Goal: Task Accomplishment & Management: Manage account settings

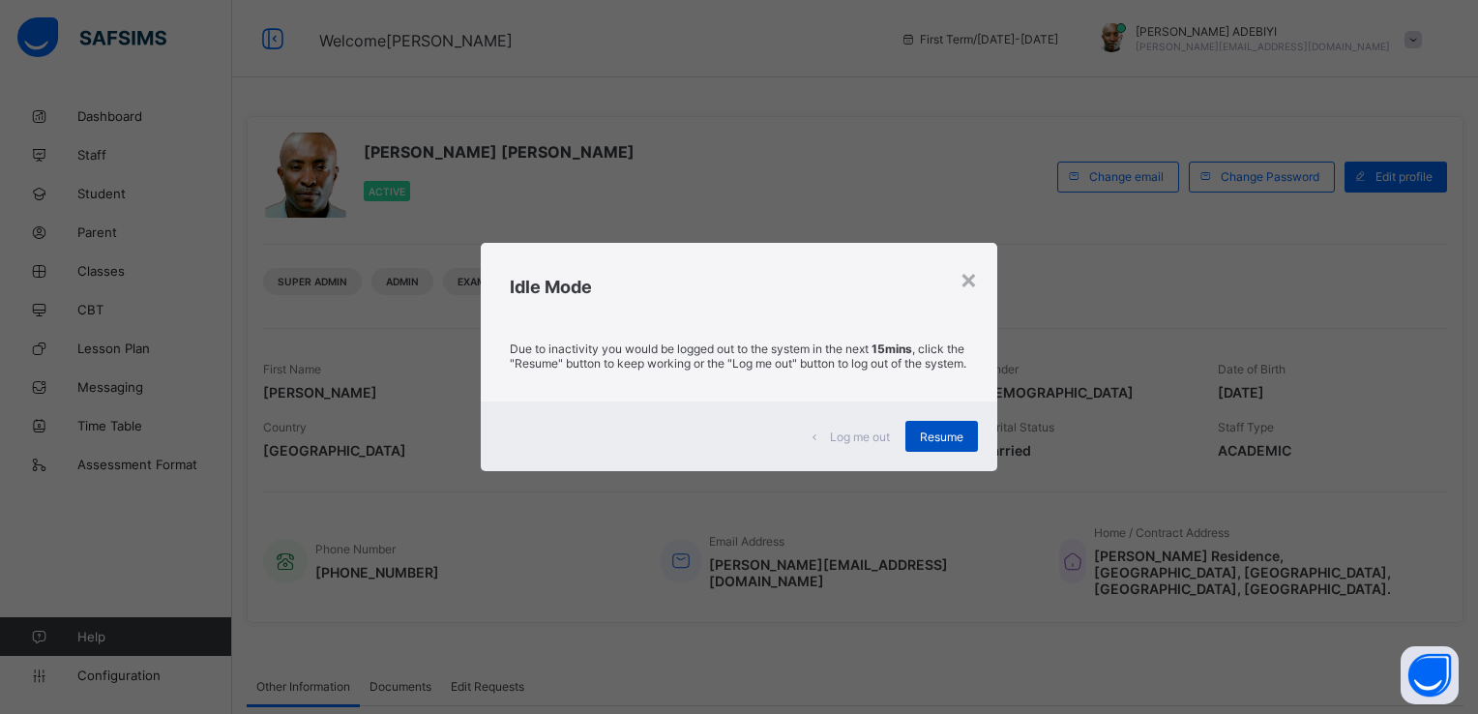
click at [945, 443] on span "Resume" at bounding box center [942, 436] width 44 height 15
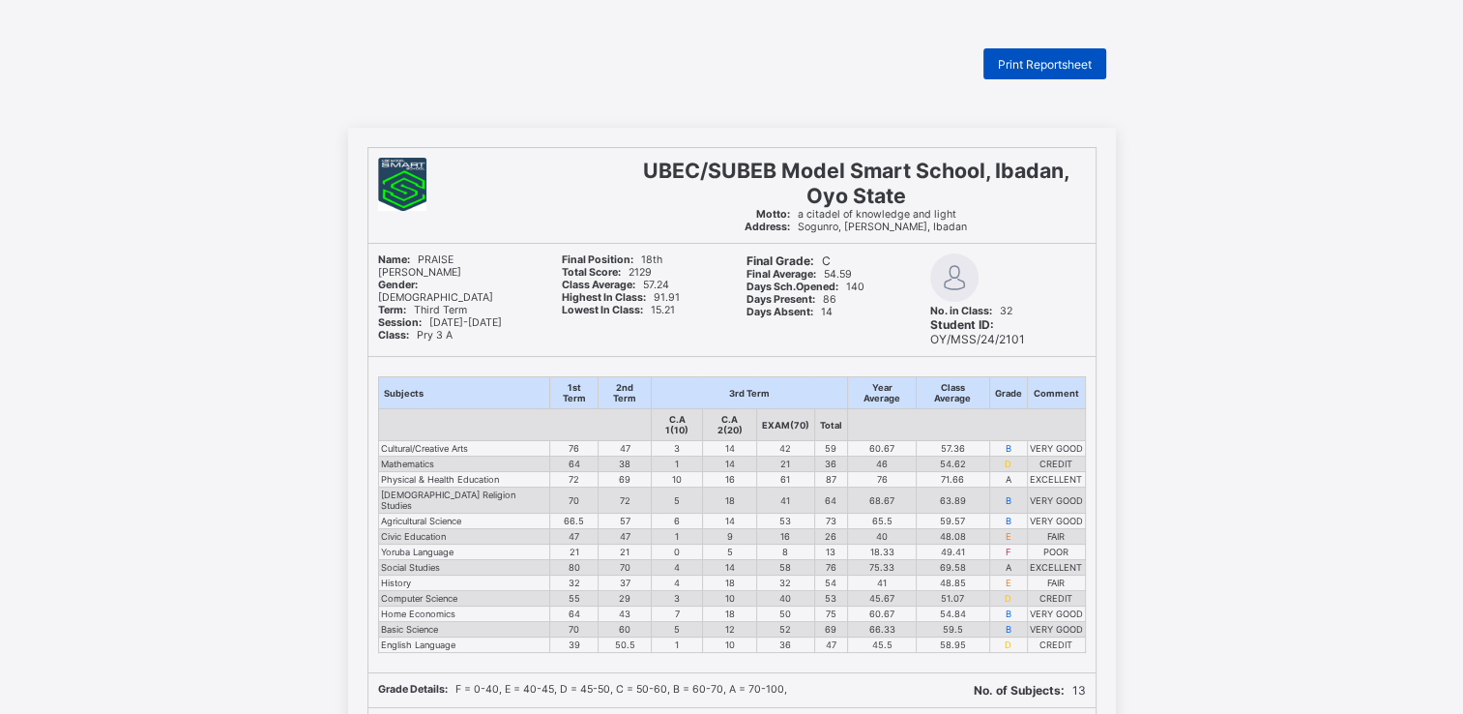
click at [1025, 57] on span "Print Reportsheet" at bounding box center [1045, 64] width 94 height 15
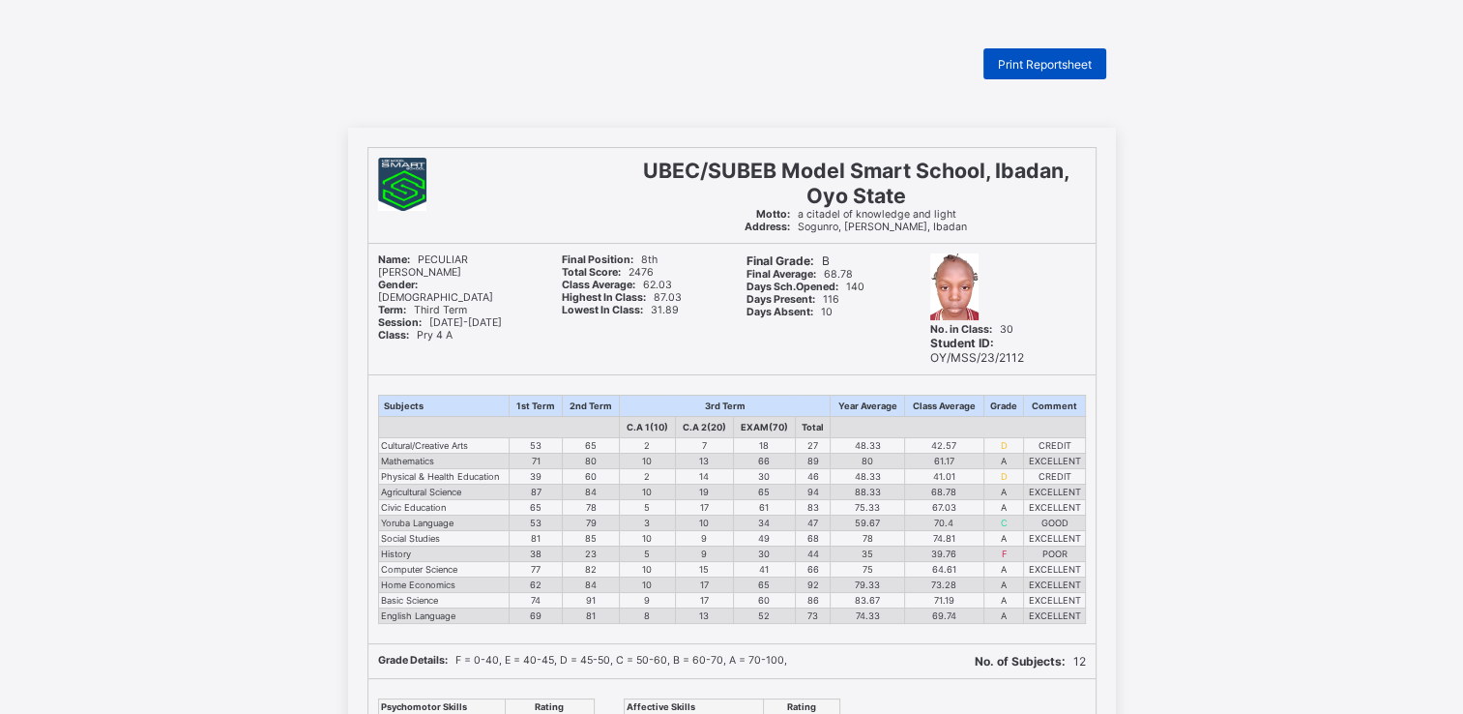
click at [1052, 60] on span "Print Reportsheet" at bounding box center [1045, 64] width 94 height 15
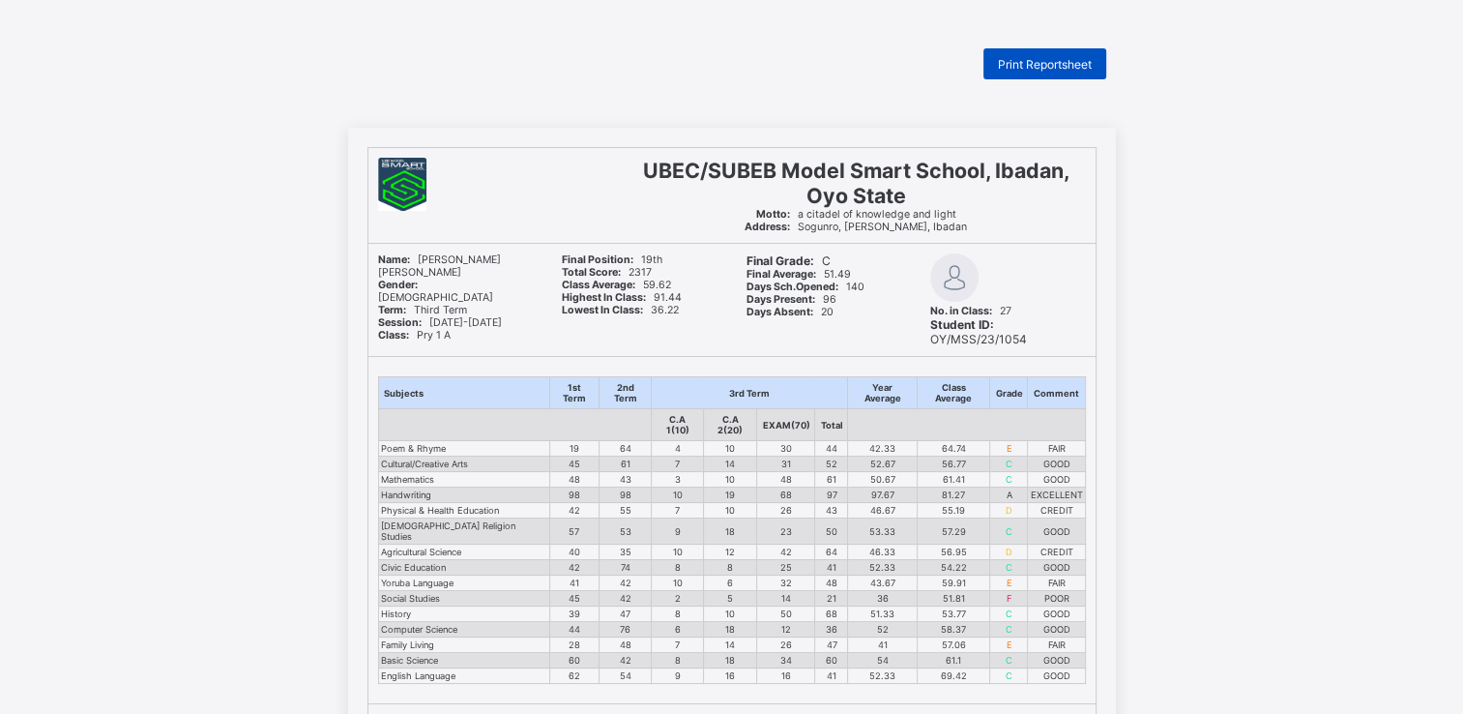
click at [1059, 58] on span "Print Reportsheet" at bounding box center [1045, 64] width 94 height 15
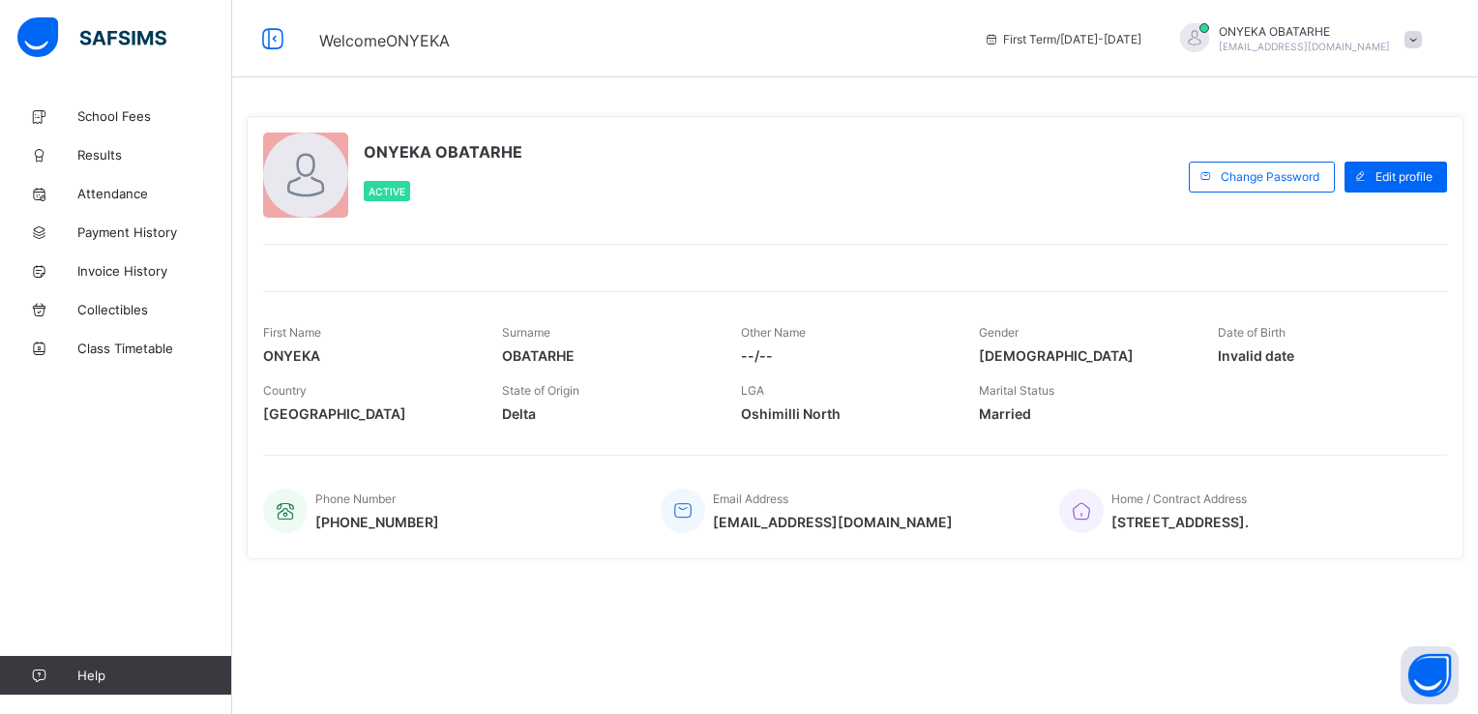
click at [1415, 41] on span at bounding box center [1412, 39] width 17 height 17
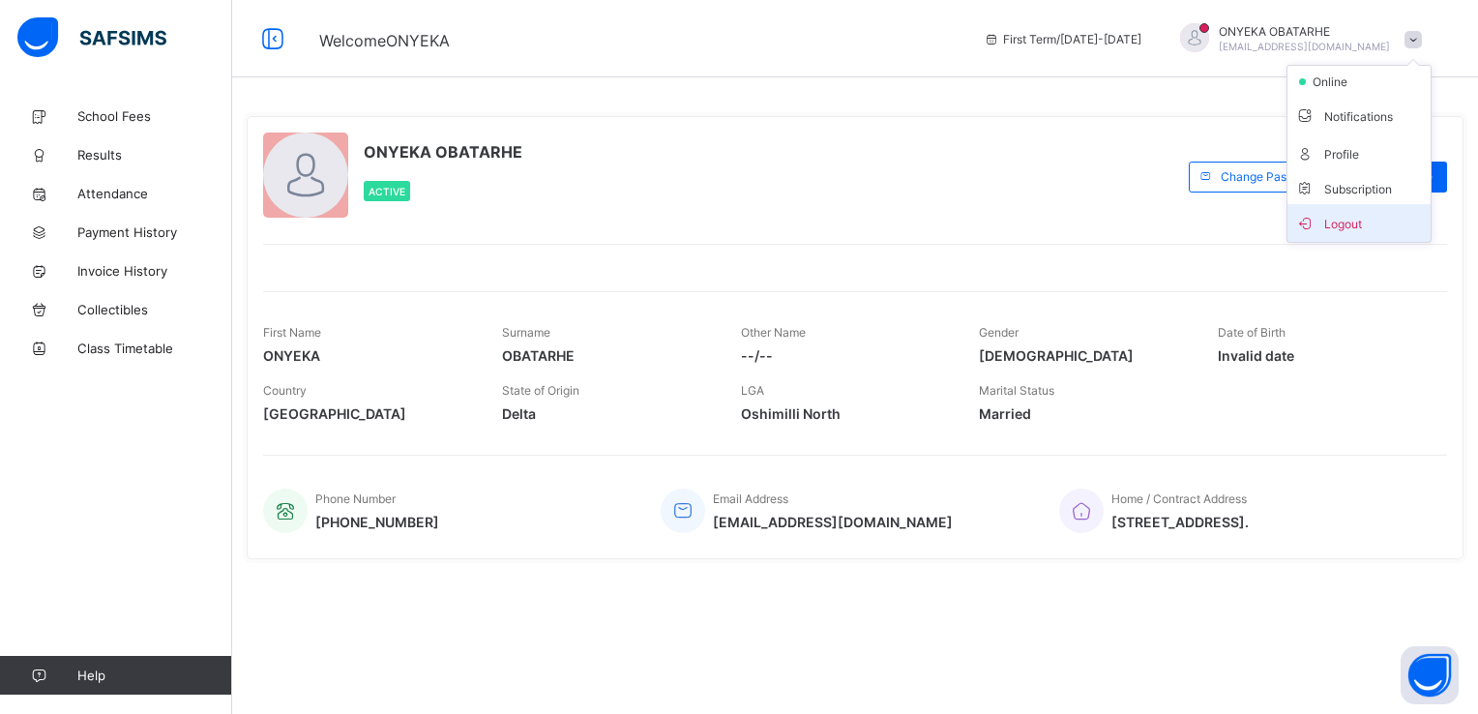
click at [1338, 219] on span "Logout" at bounding box center [1359, 223] width 128 height 22
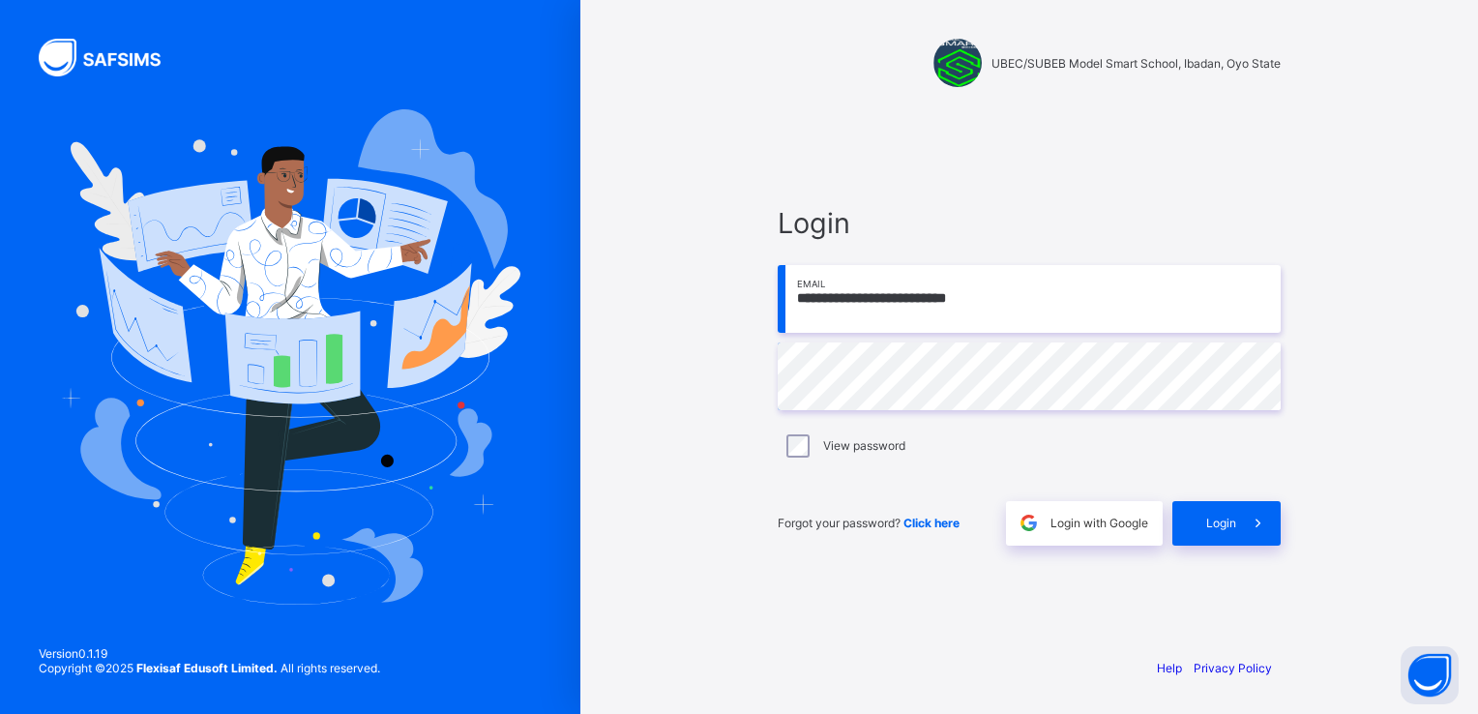
click at [1103, 277] on input "**********" at bounding box center [1028, 299] width 503 height 68
type input "**********"
click at [1245, 518] on span at bounding box center [1258, 523] width 44 height 44
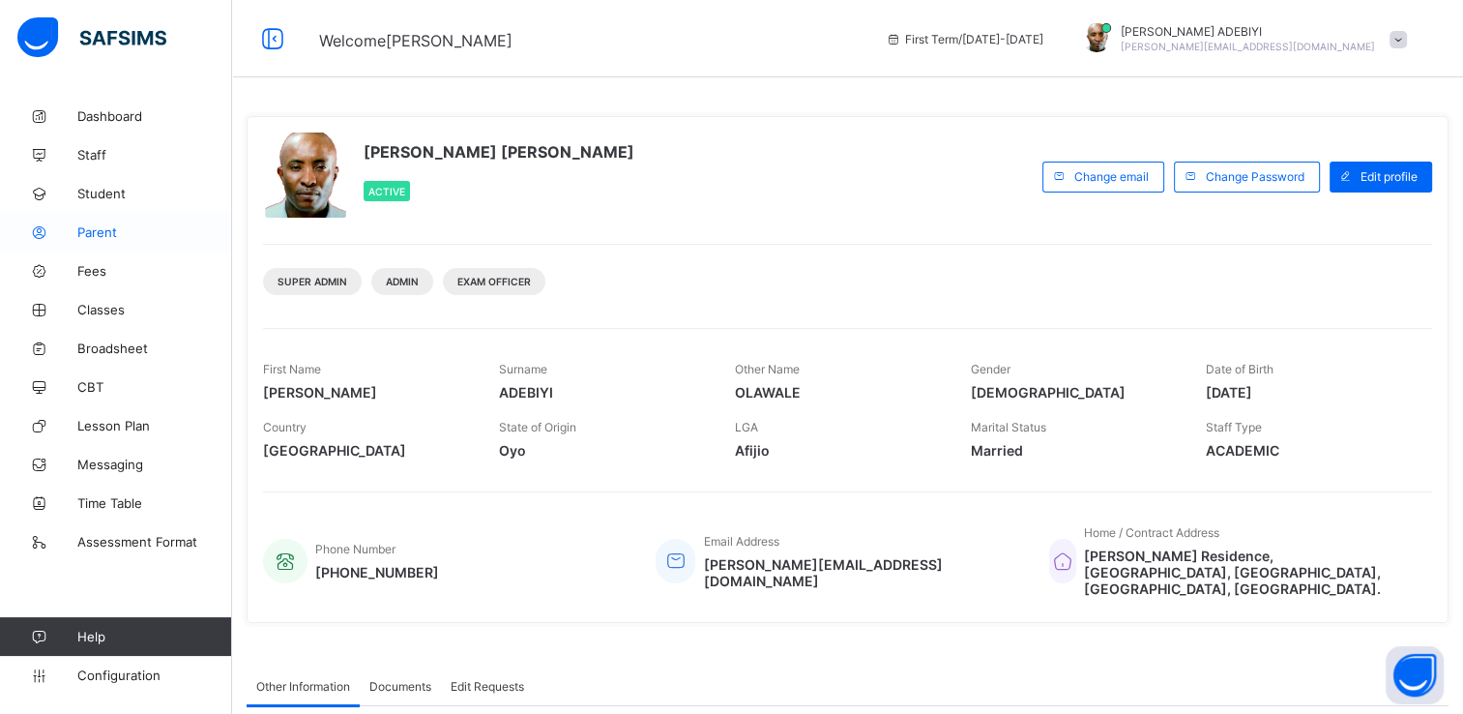
click at [105, 236] on span "Parent" at bounding box center [154, 231] width 155 height 15
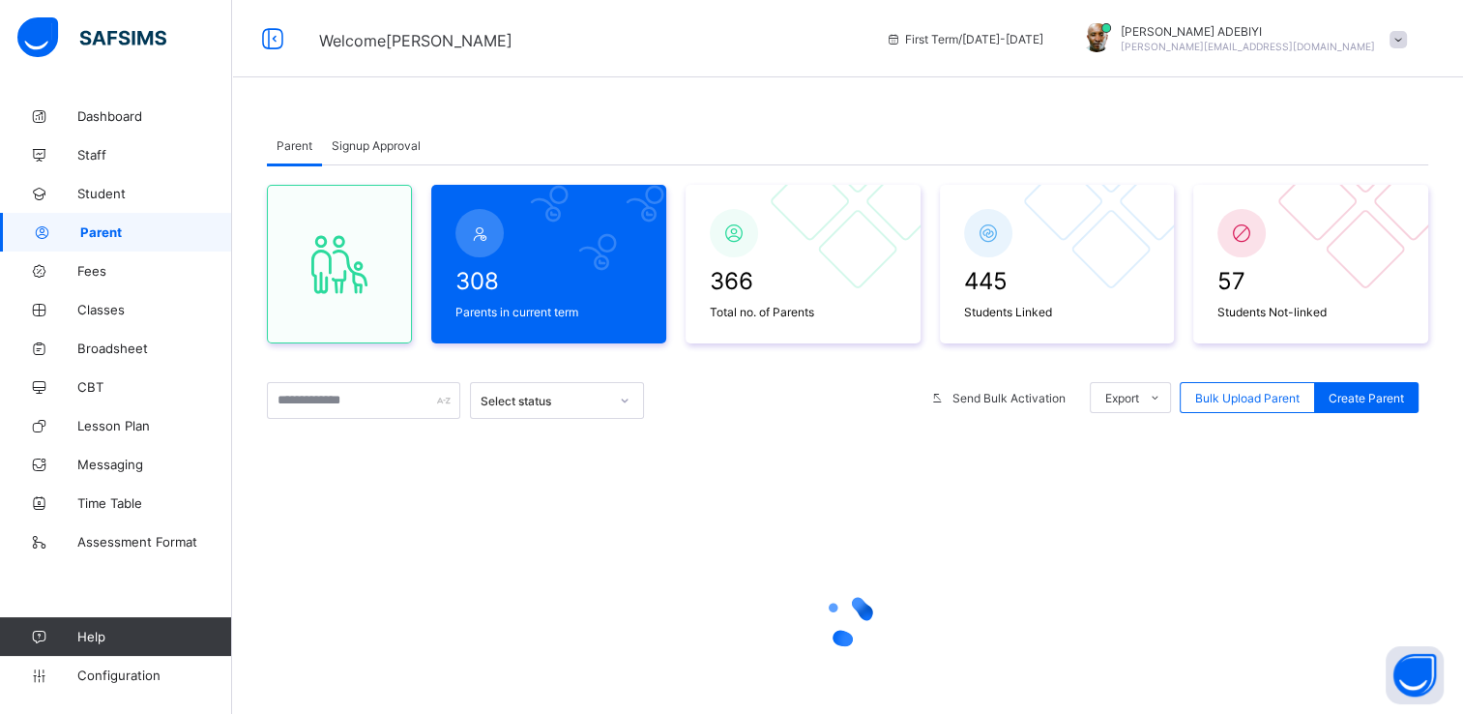
click at [367, 145] on span "Signup Approval" at bounding box center [376, 145] width 89 height 15
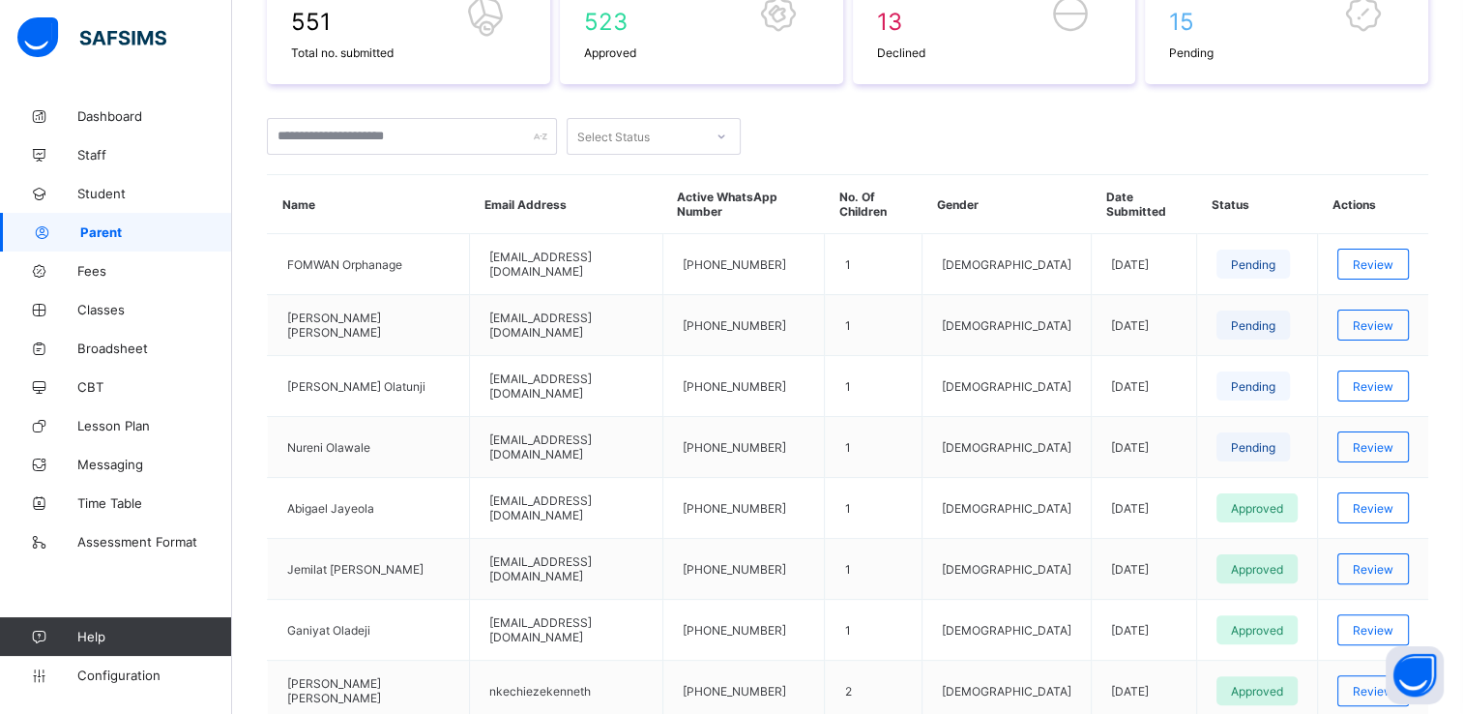
scroll to position [367, 0]
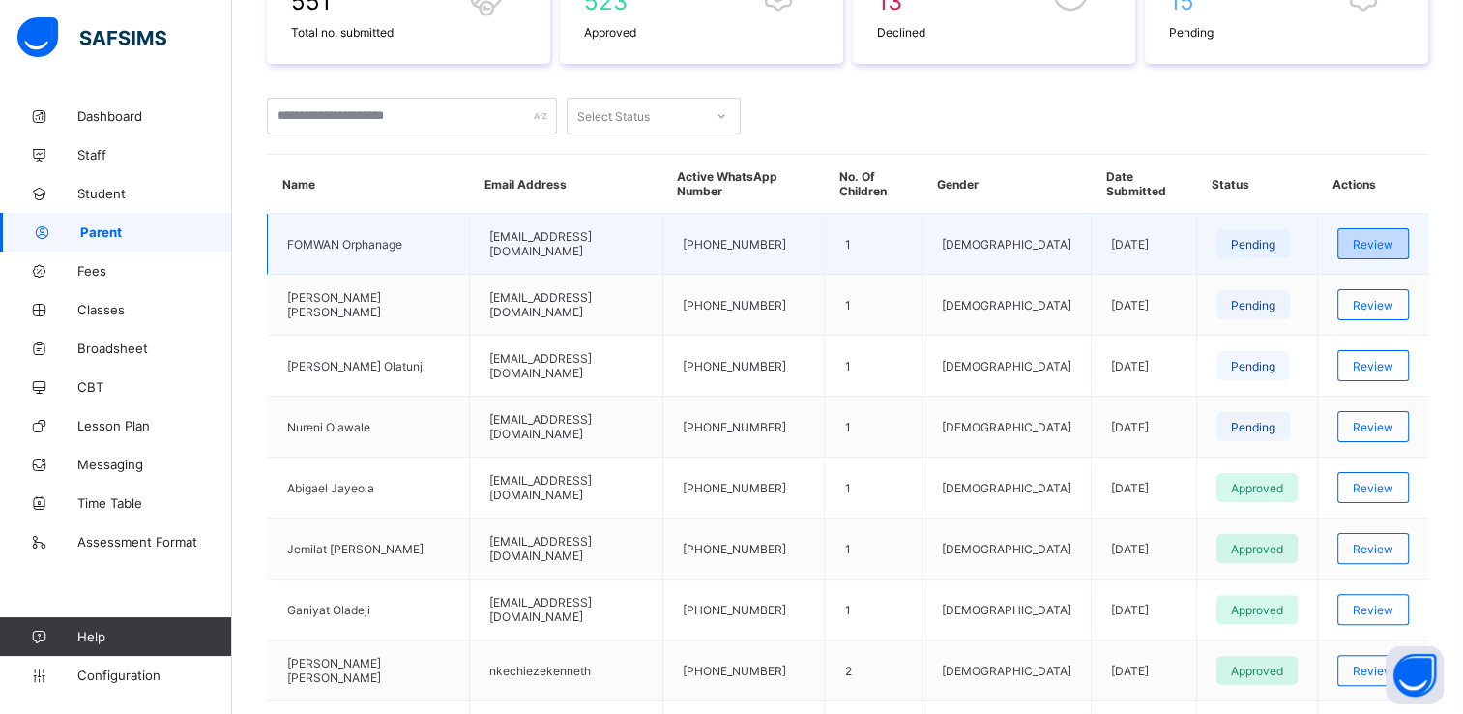
click at [1387, 237] on span "Review" at bounding box center [1373, 244] width 41 height 15
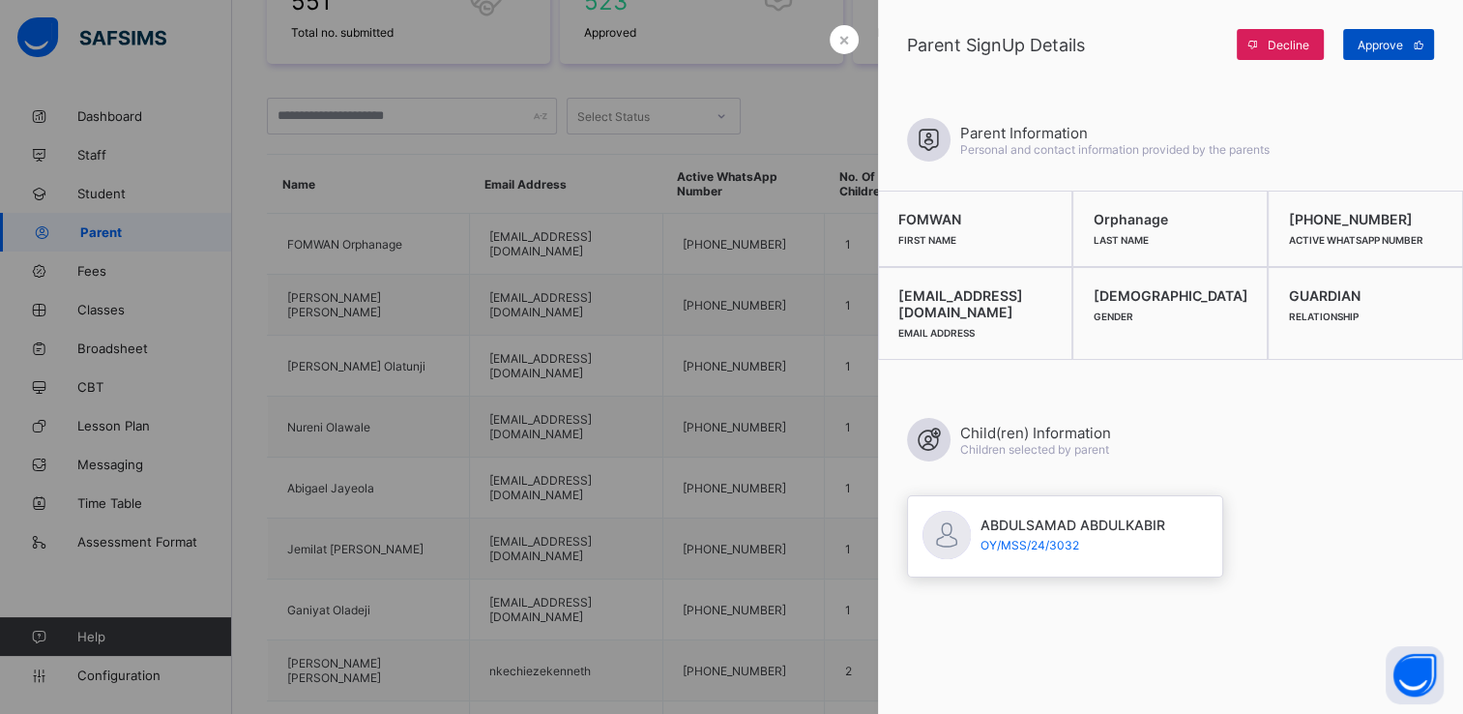
click at [1373, 45] on span "Approve" at bounding box center [1380, 45] width 45 height 15
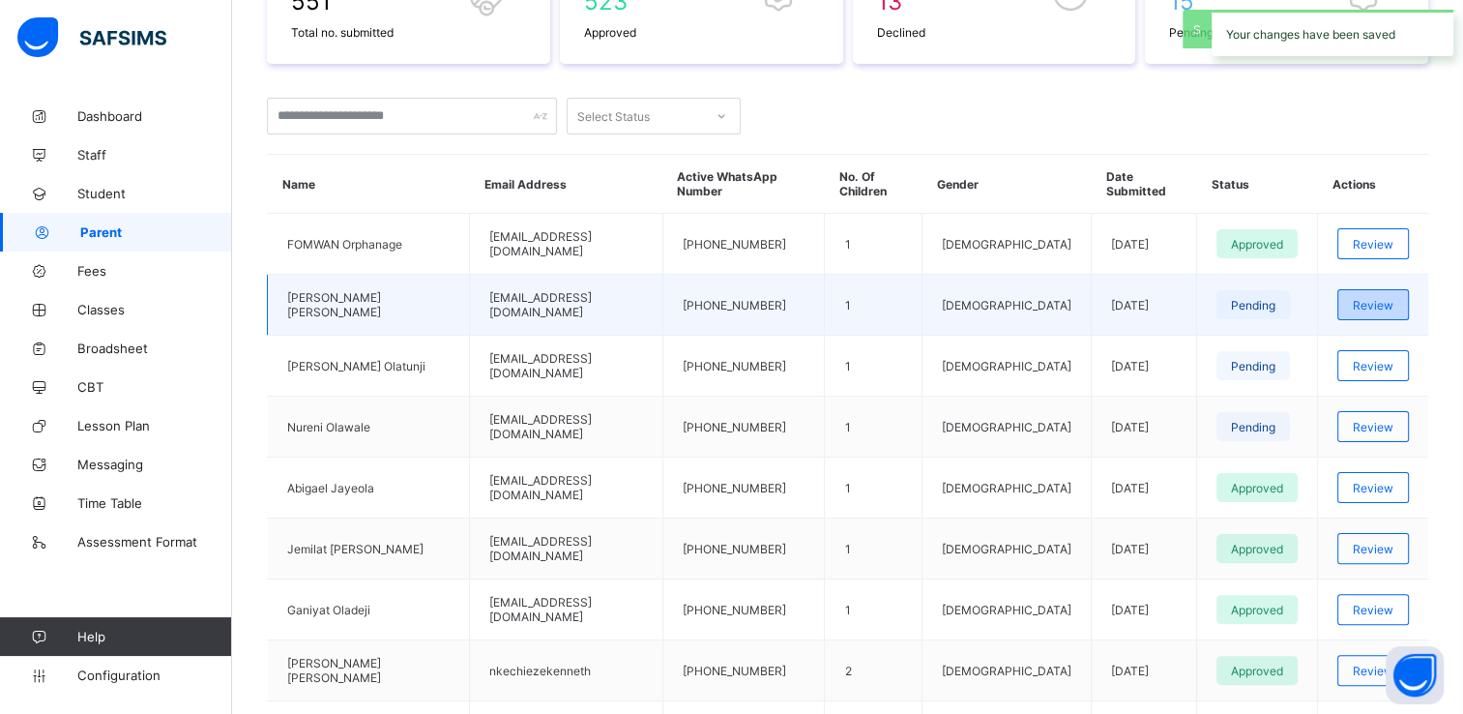
click at [1365, 298] on span "Review" at bounding box center [1373, 305] width 41 height 15
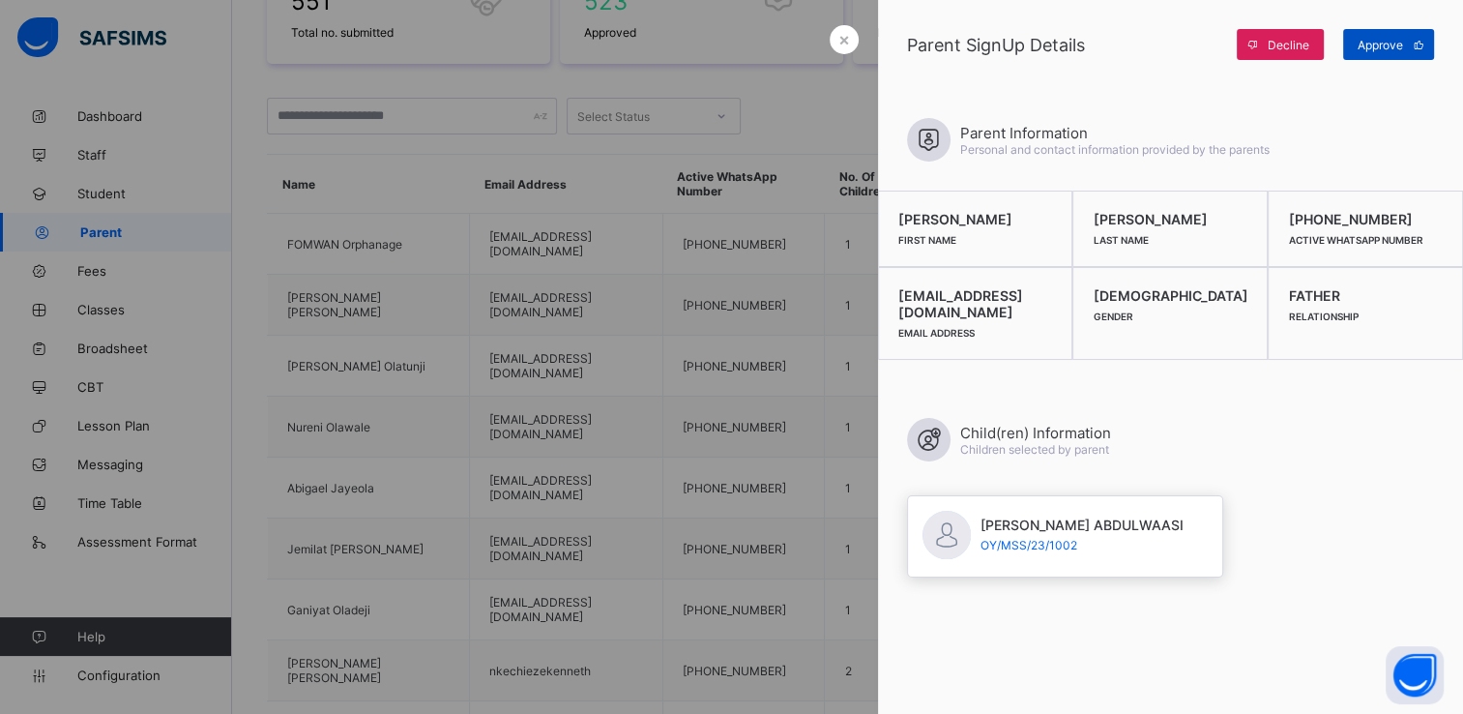
click at [1369, 39] on span "Approve" at bounding box center [1380, 45] width 45 height 15
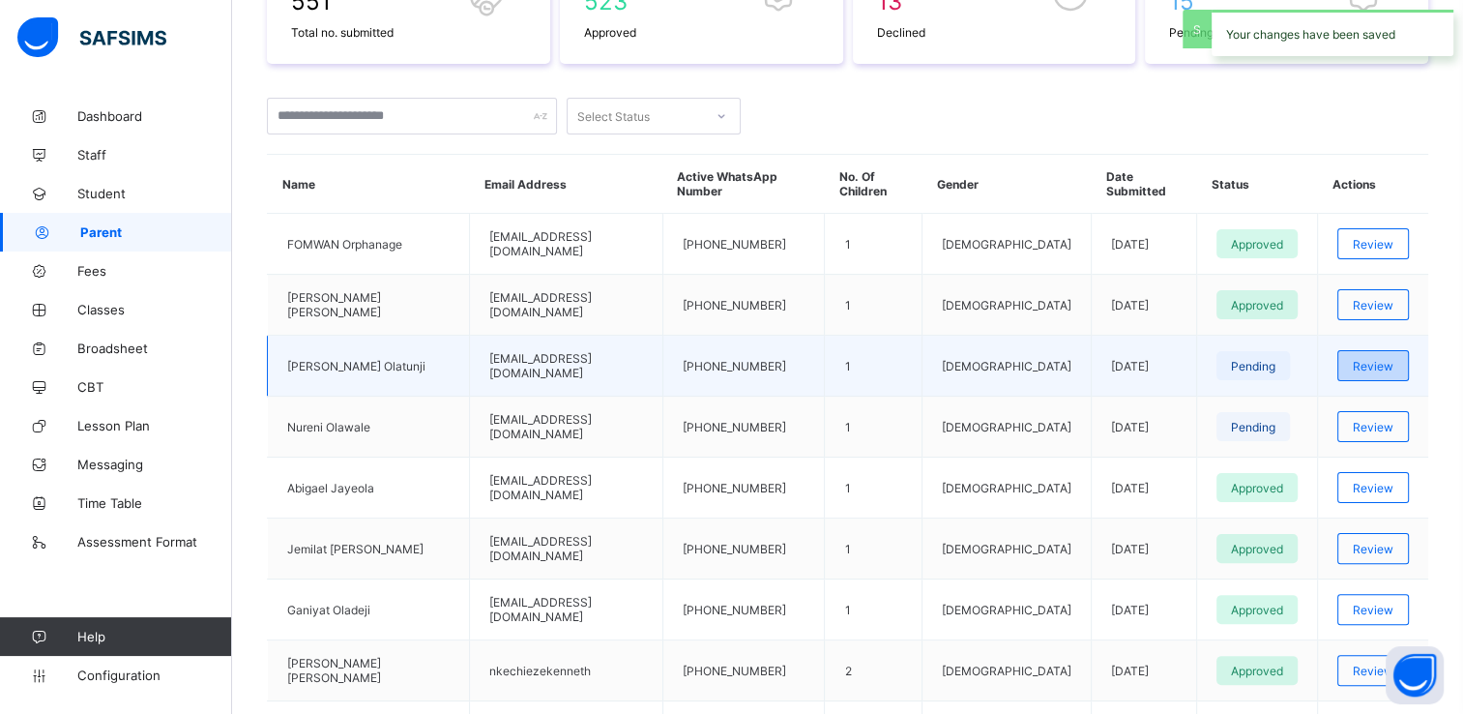
click at [1376, 350] on div "Review" at bounding box center [1373, 365] width 72 height 31
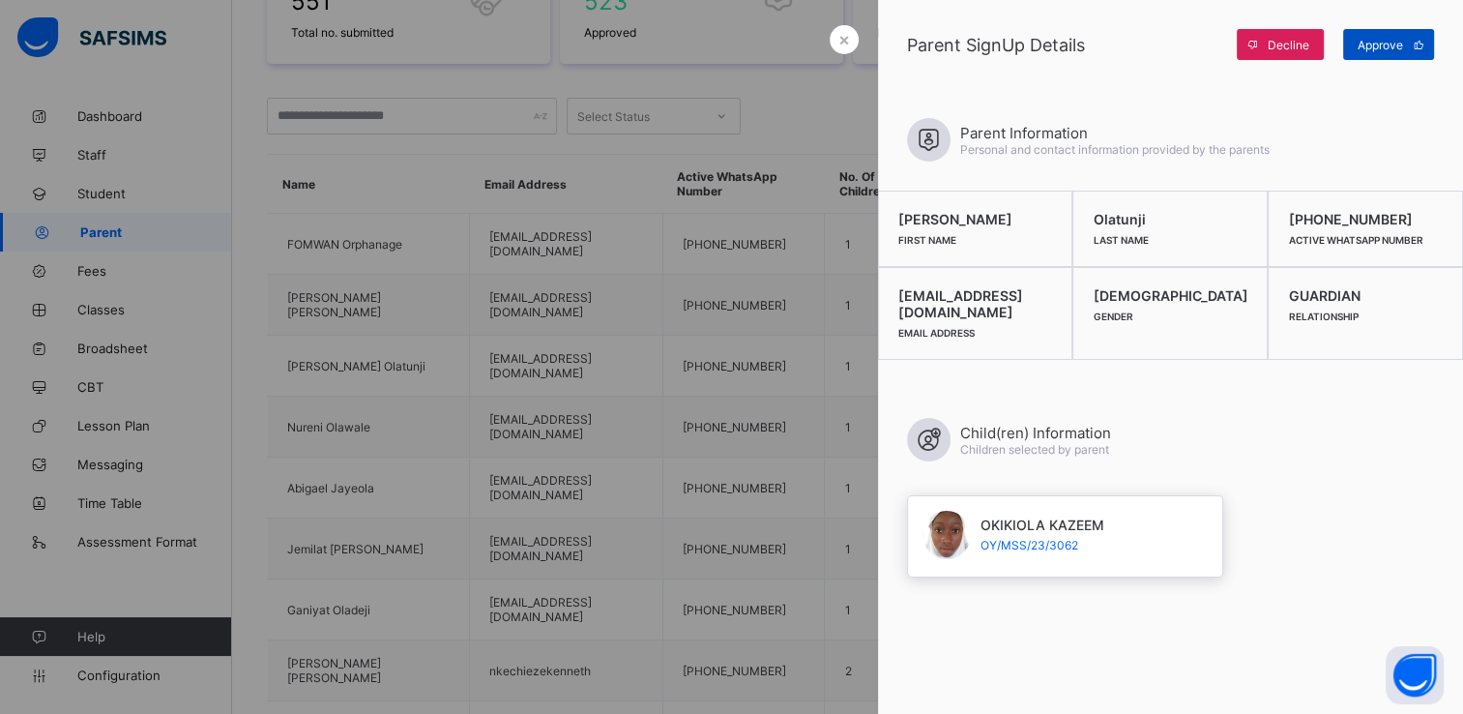
click at [1392, 44] on span "Approve" at bounding box center [1380, 45] width 45 height 15
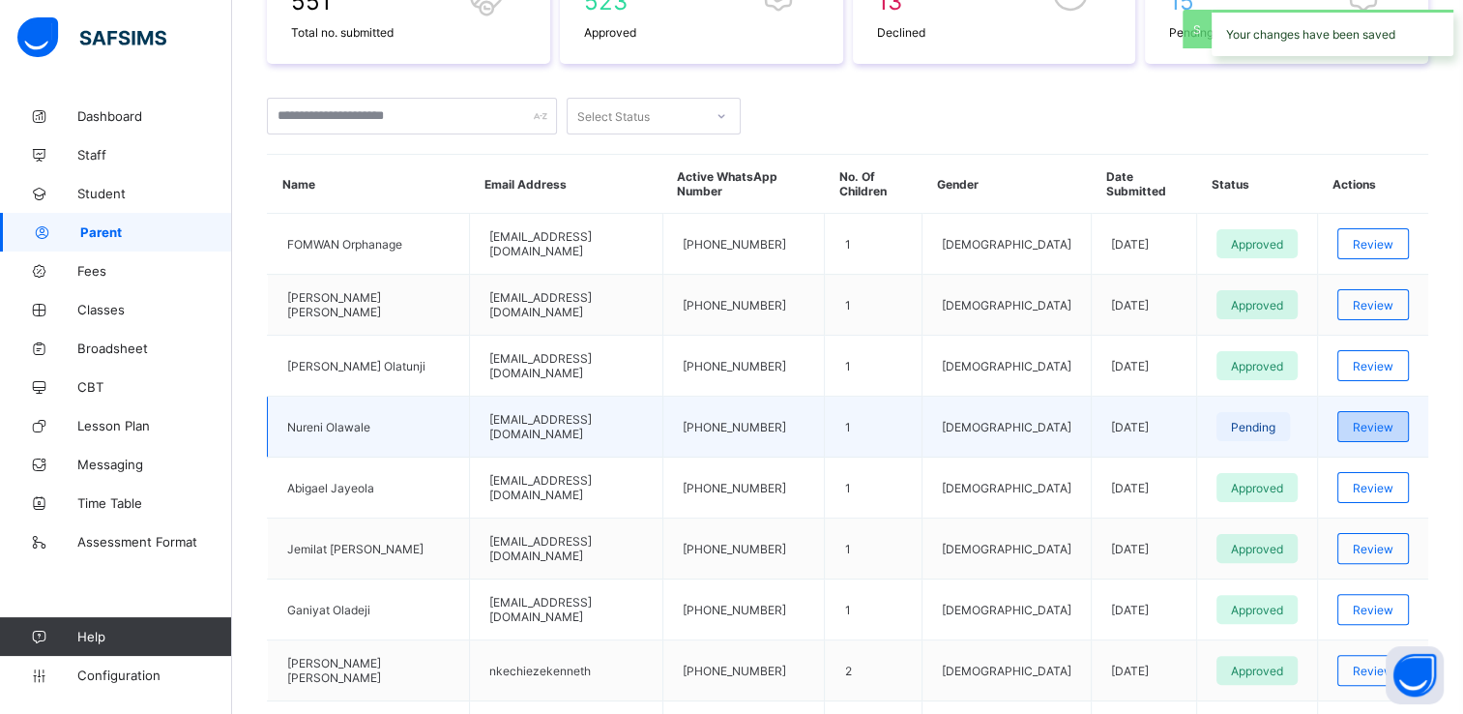
click at [1373, 420] on span "Review" at bounding box center [1373, 427] width 41 height 15
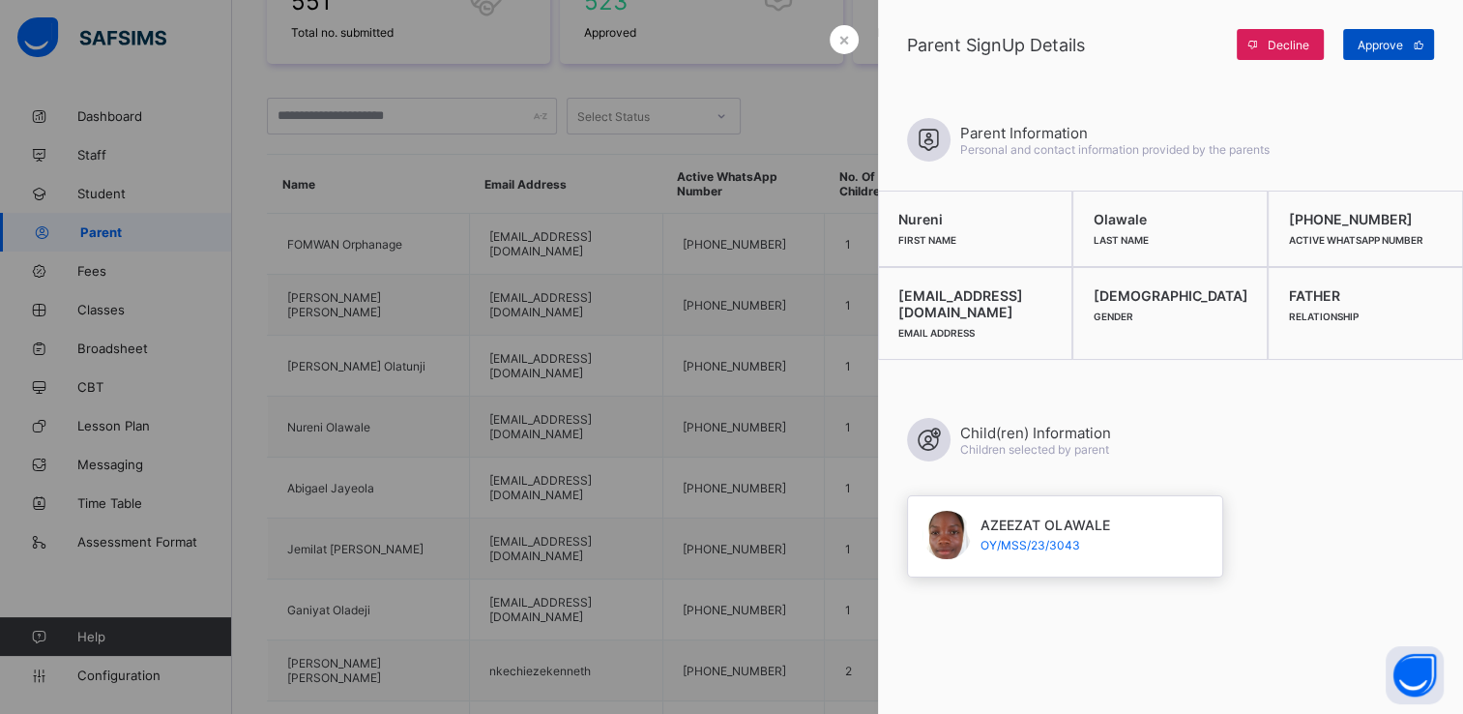
click at [1367, 40] on span "Approve" at bounding box center [1380, 45] width 45 height 15
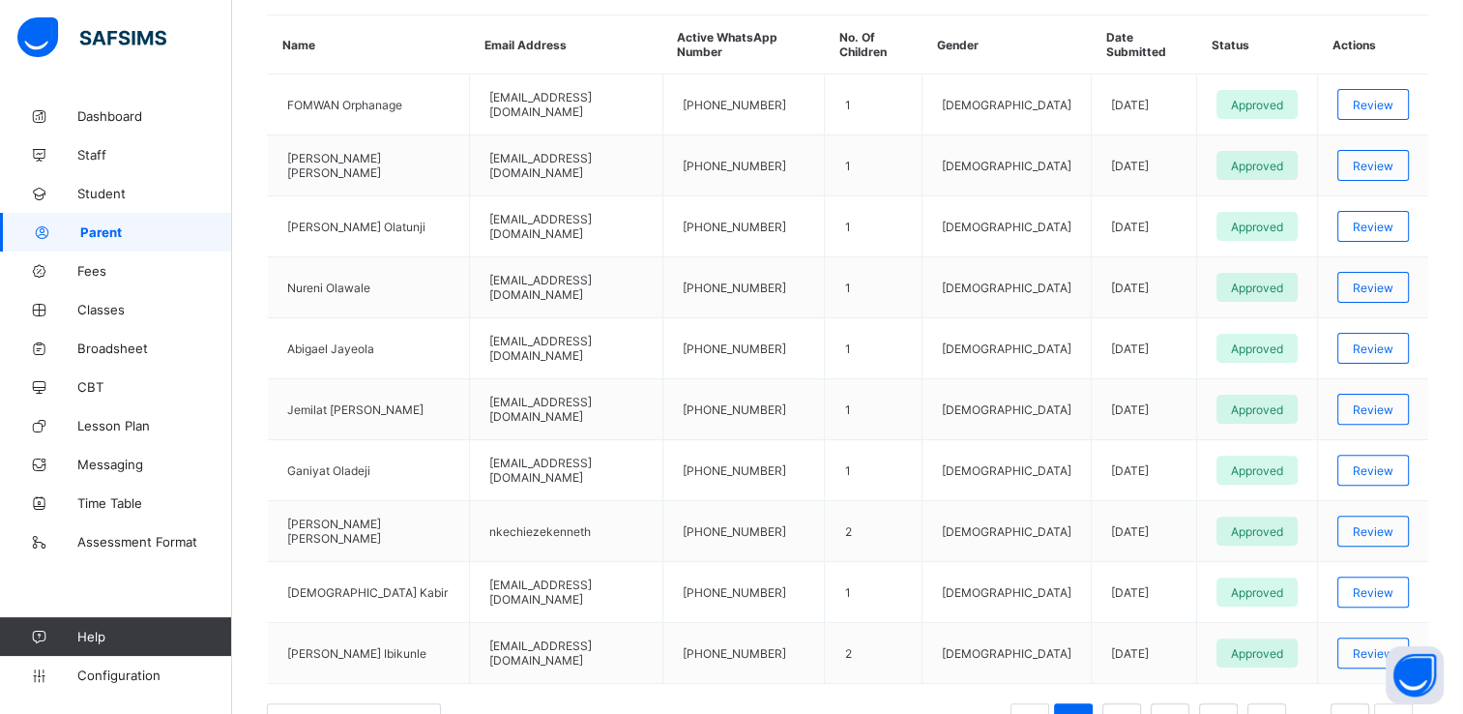
scroll to position [0, 0]
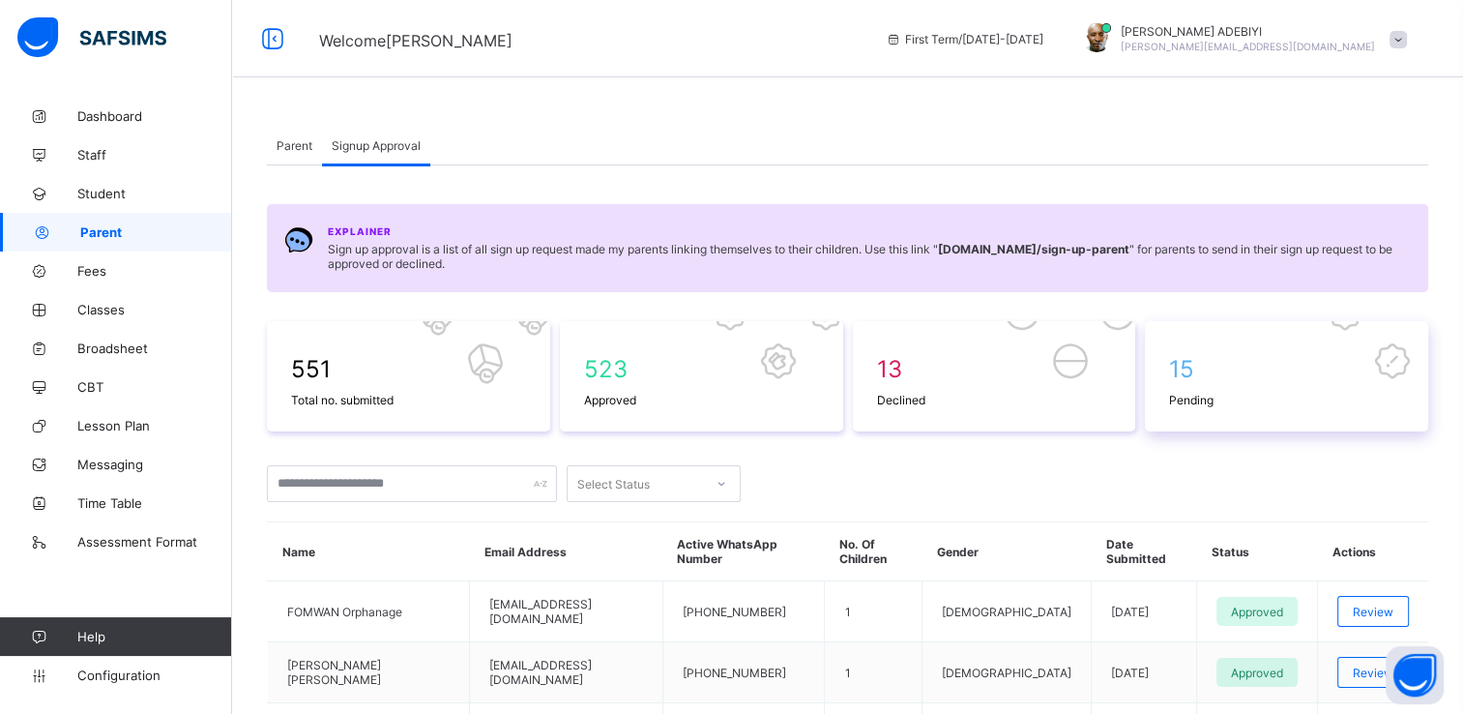
click at [1288, 391] on span at bounding box center [1286, 388] width 235 height 10
click at [1350, 355] on span "15" at bounding box center [1286, 369] width 235 height 28
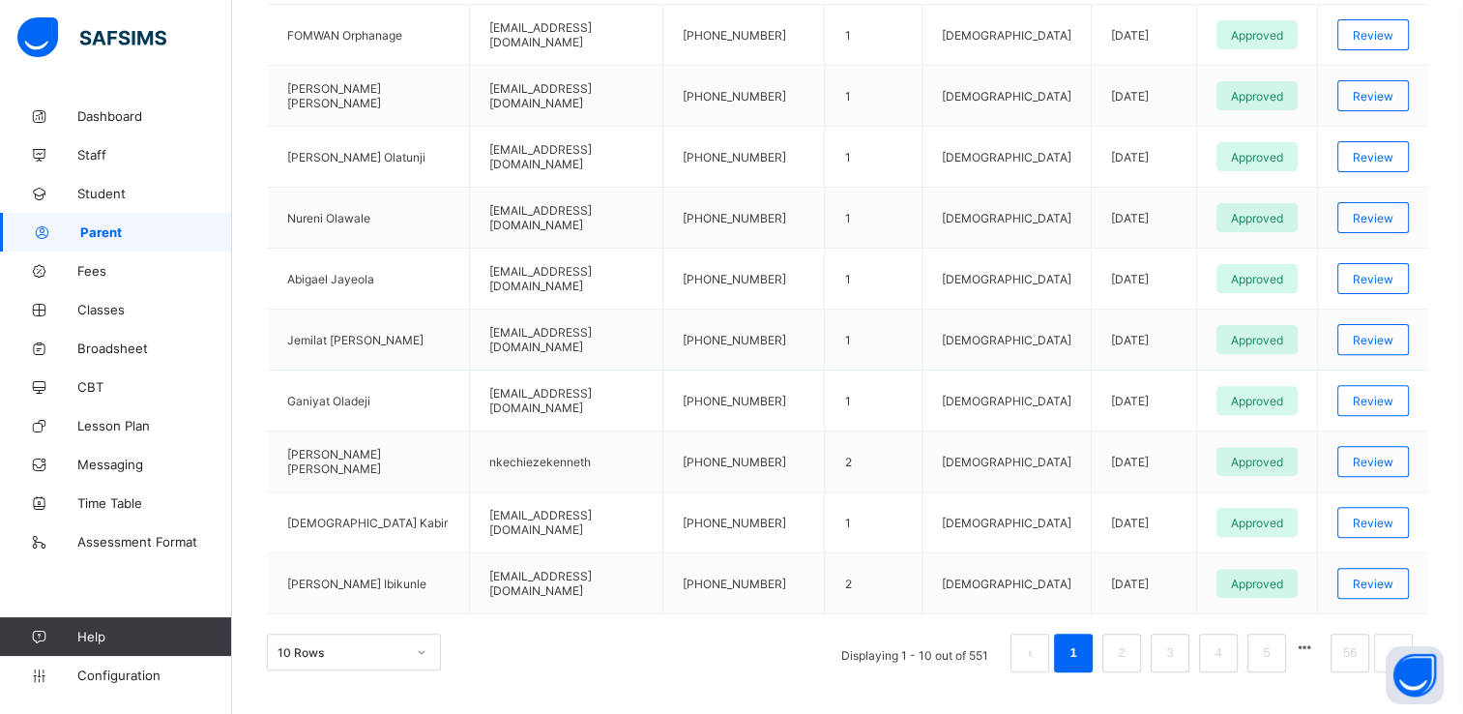
scroll to position [585, 0]
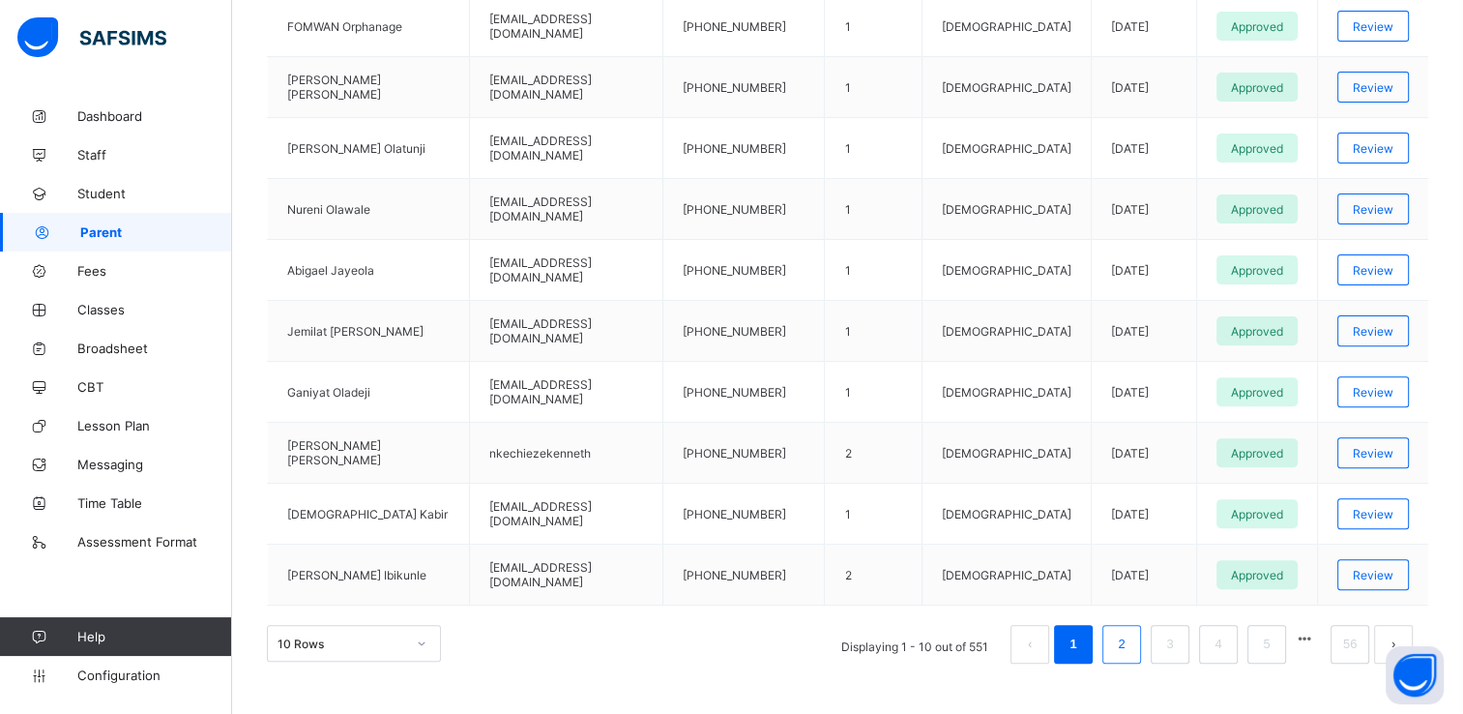
click at [1130, 631] on link "2" at bounding box center [1121, 643] width 18 height 25
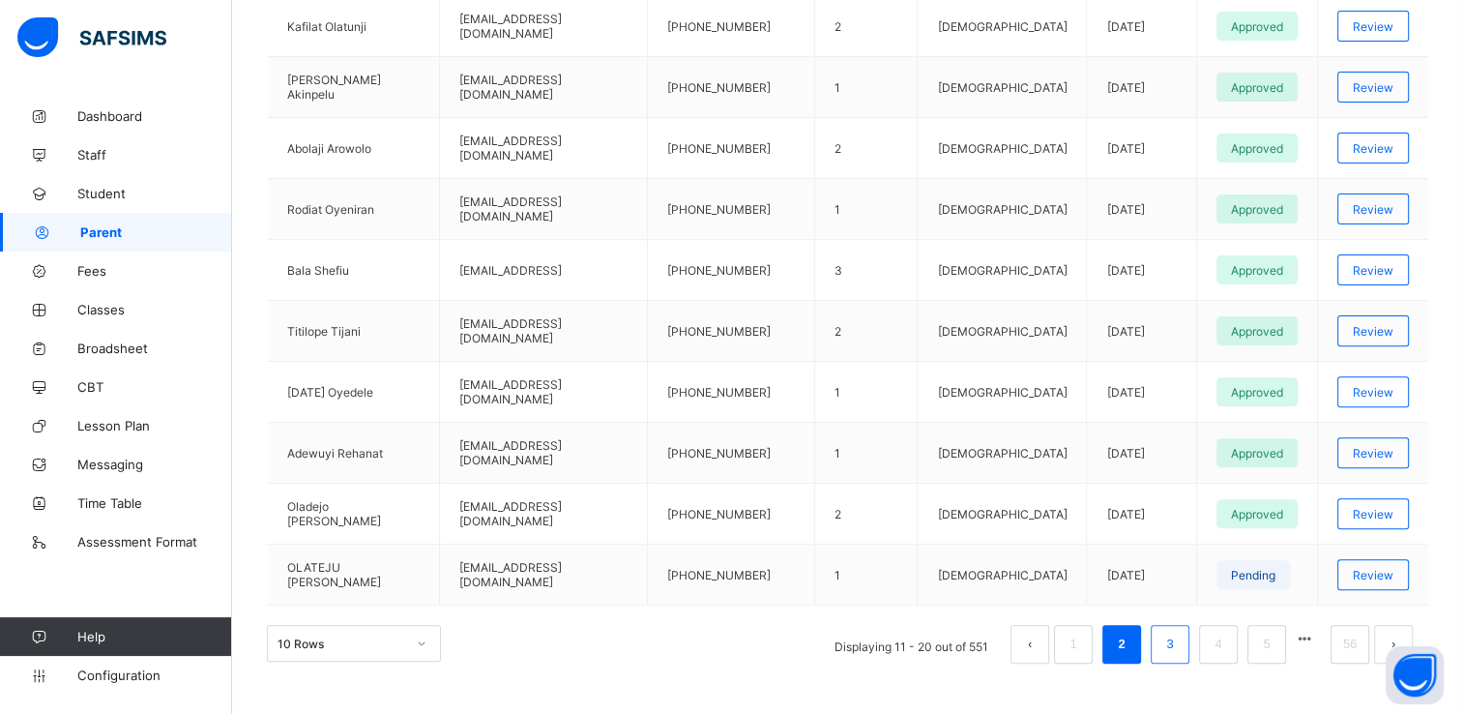
click at [1179, 631] on link "3" at bounding box center [1169, 643] width 18 height 25
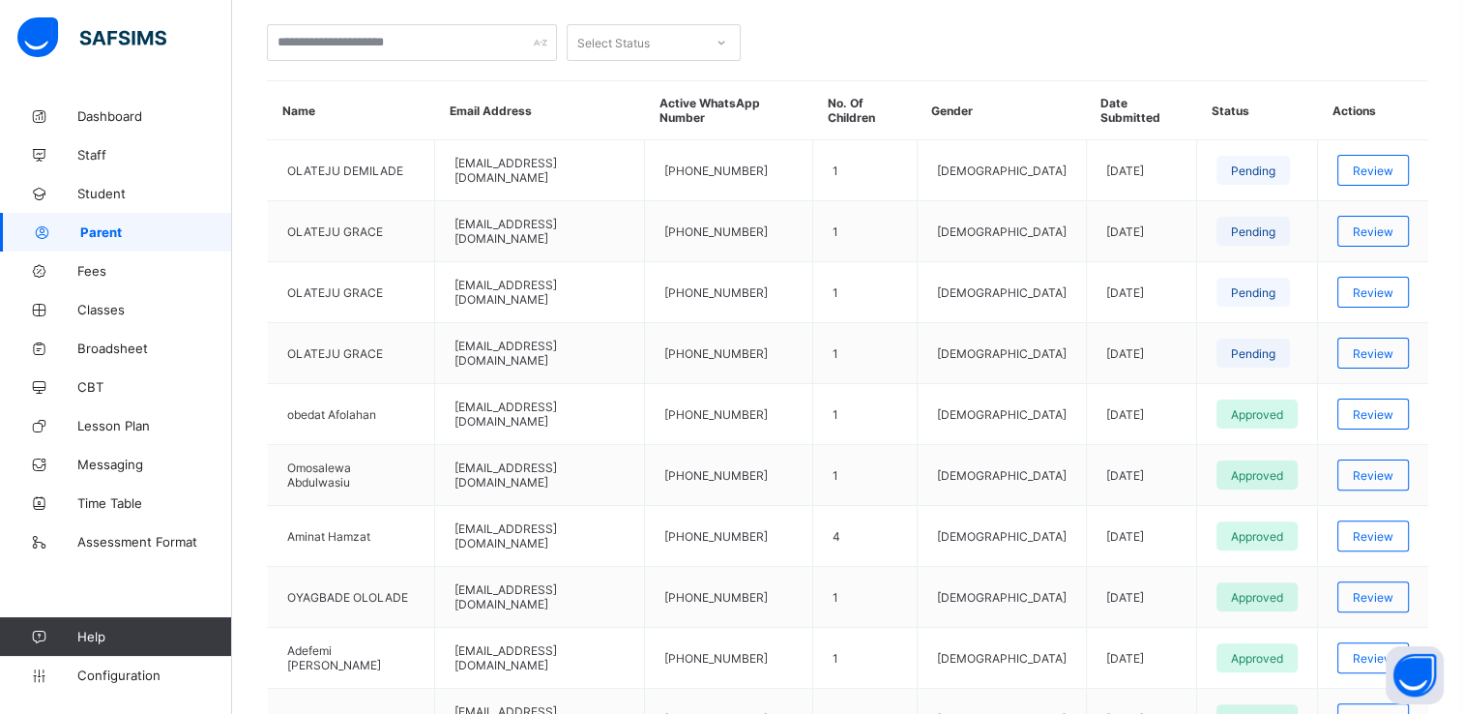
scroll to position [0, 0]
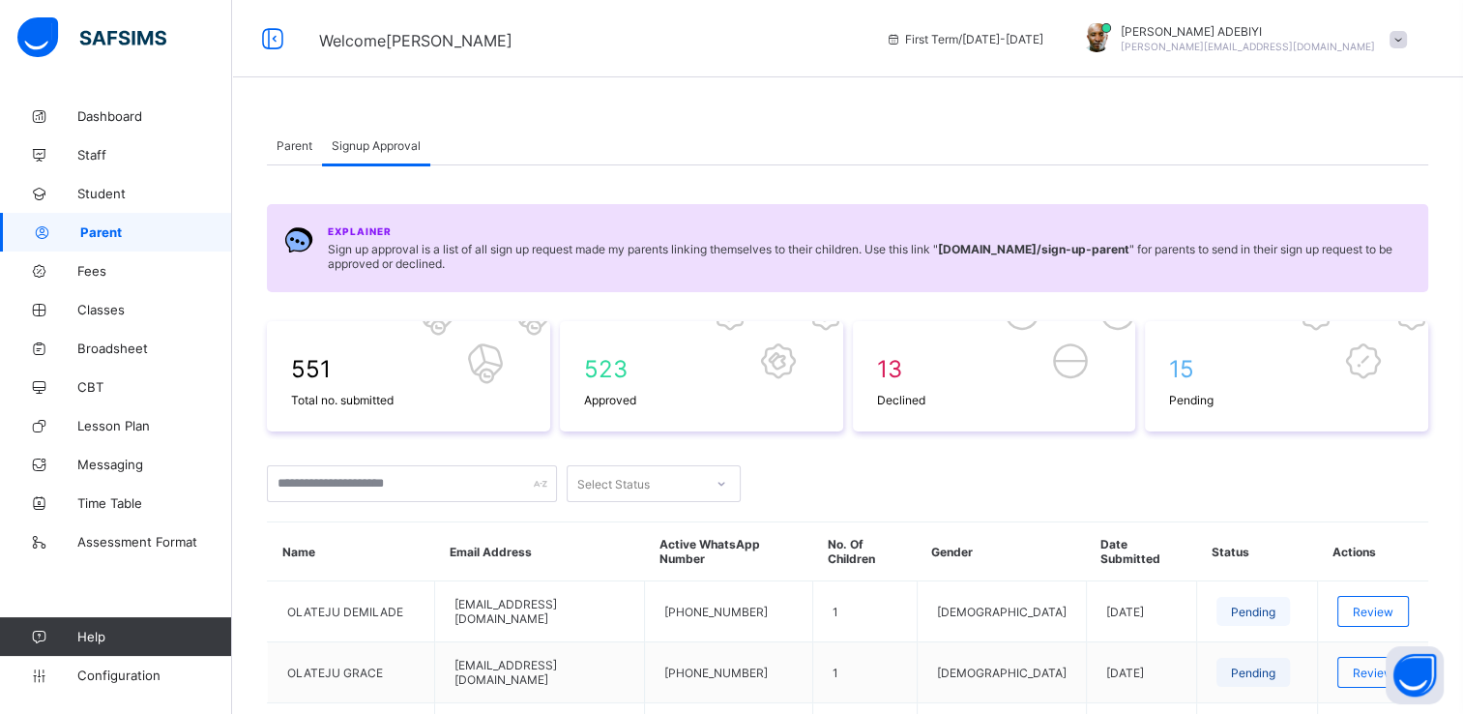
click at [797, 150] on div "Parent Signup Approval" at bounding box center [847, 146] width 1161 height 40
click at [81, 193] on span "Student" at bounding box center [154, 193] width 155 height 15
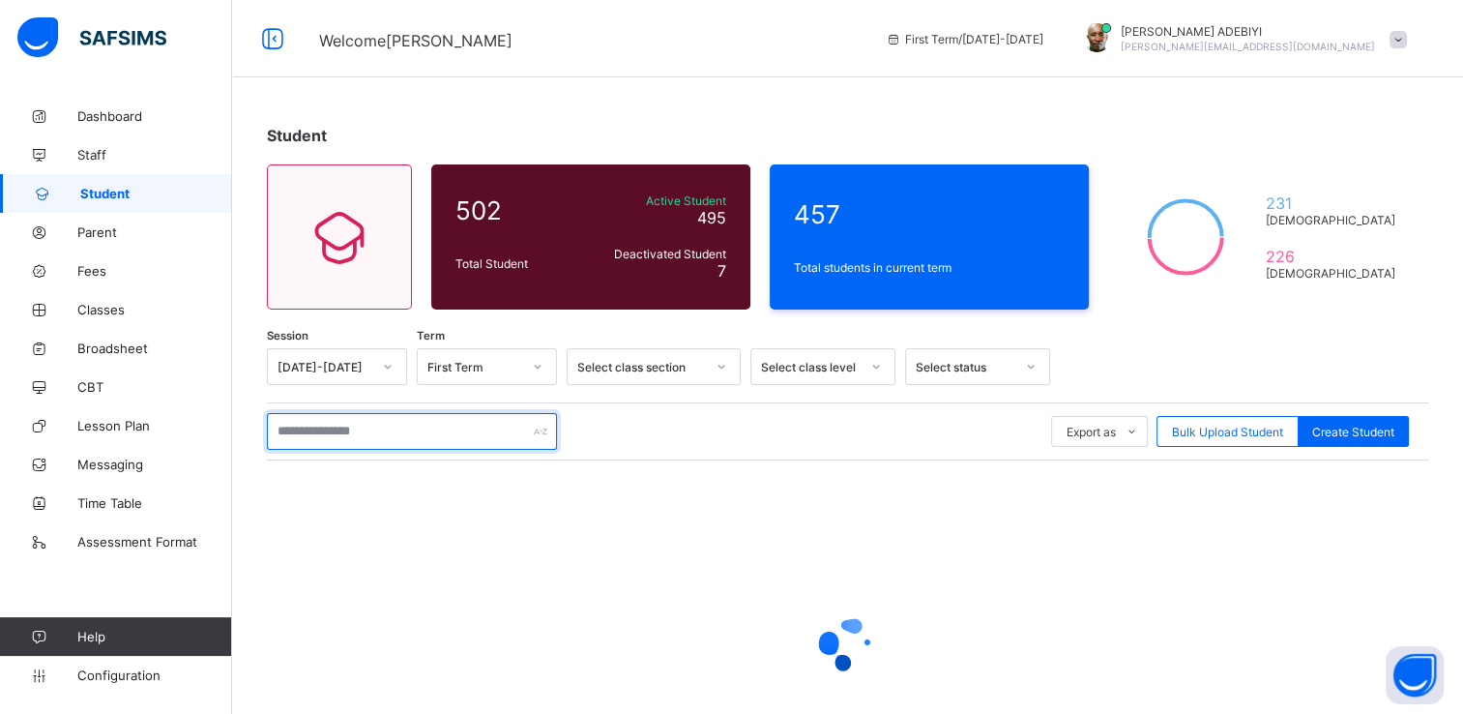
click at [381, 437] on input "text" at bounding box center [412, 431] width 290 height 37
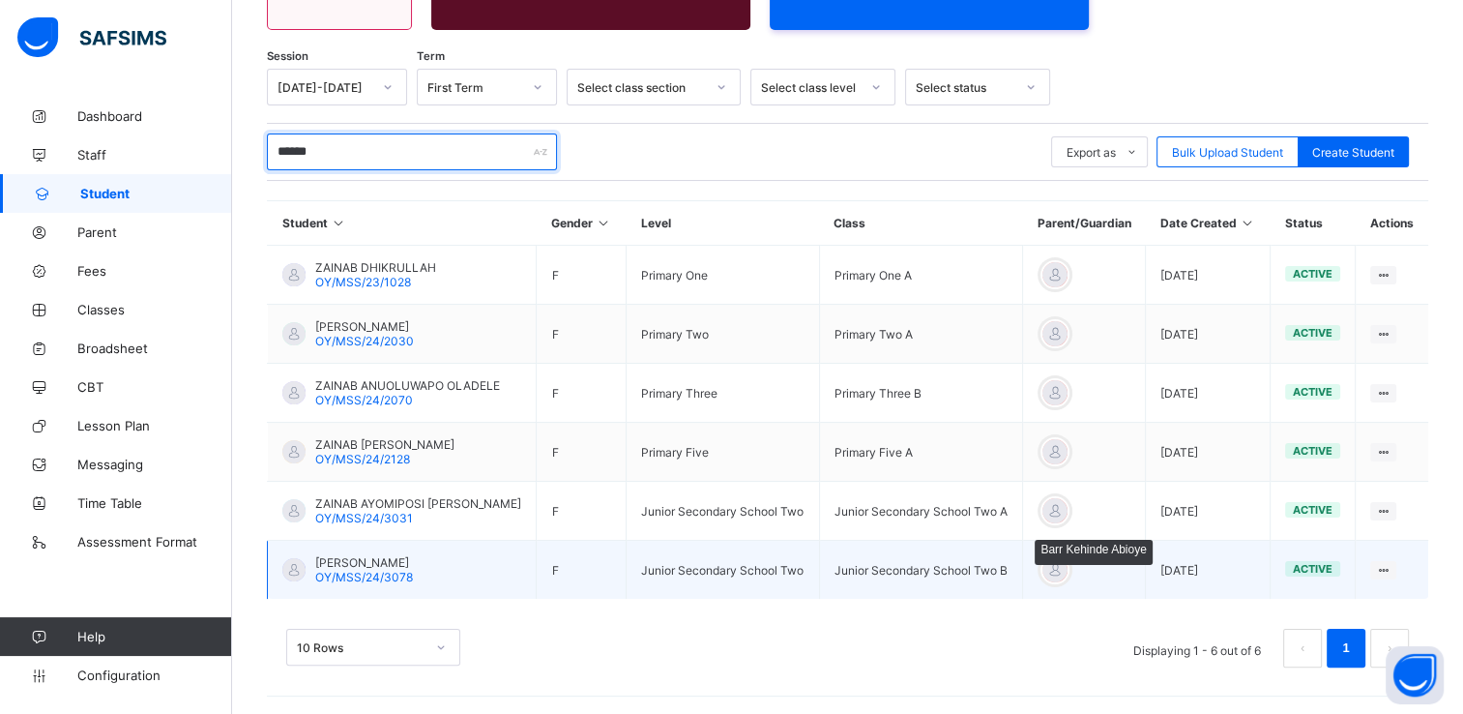
scroll to position [278, 0]
type input "******"
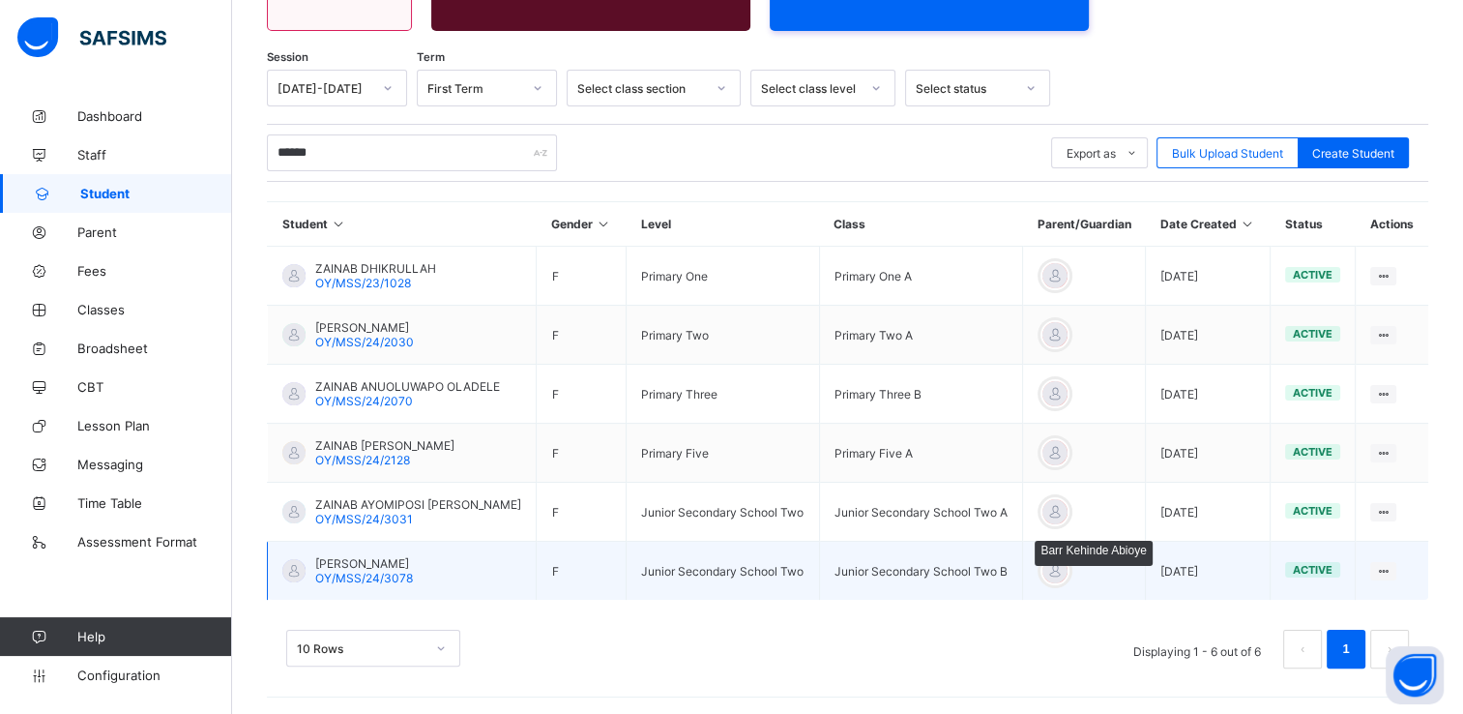
click at [1056, 563] on div at bounding box center [1054, 570] width 29 height 29
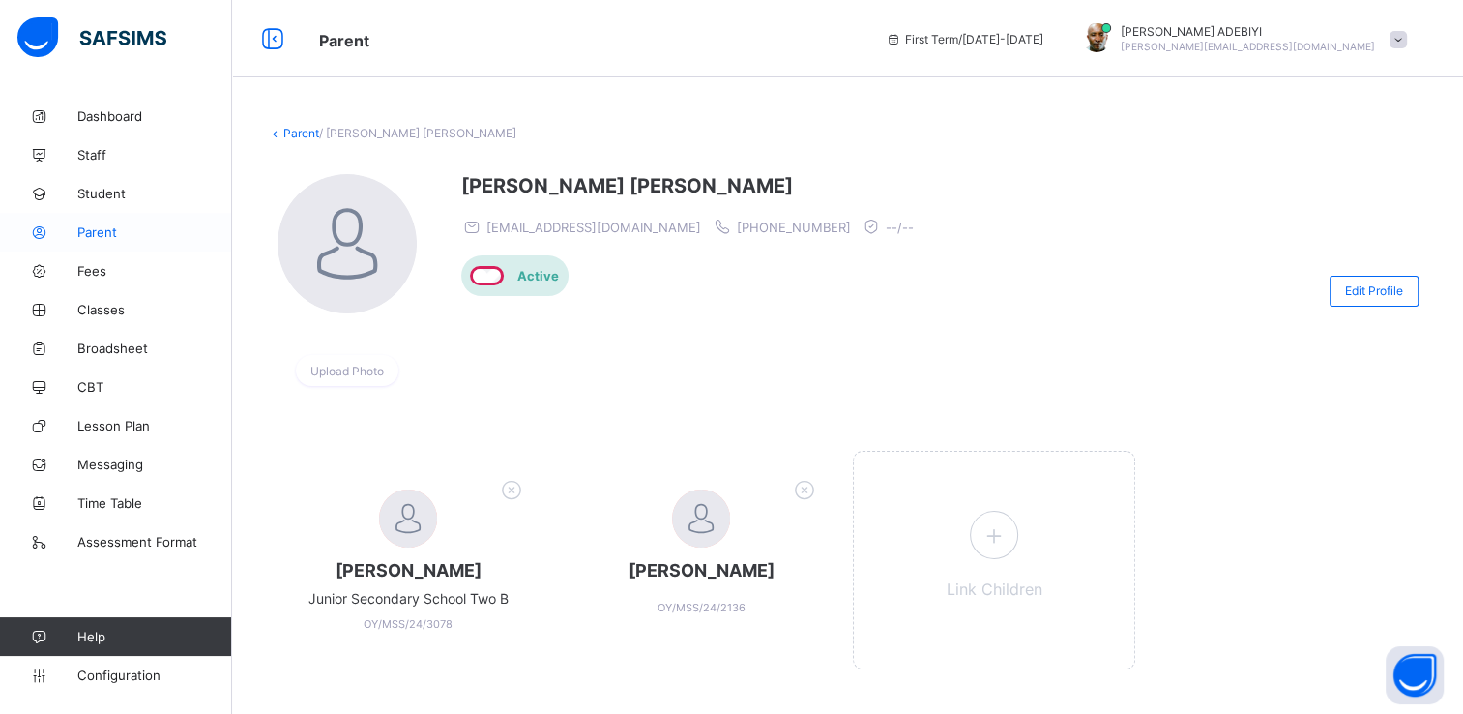
click at [98, 225] on span "Parent" at bounding box center [154, 231] width 155 height 15
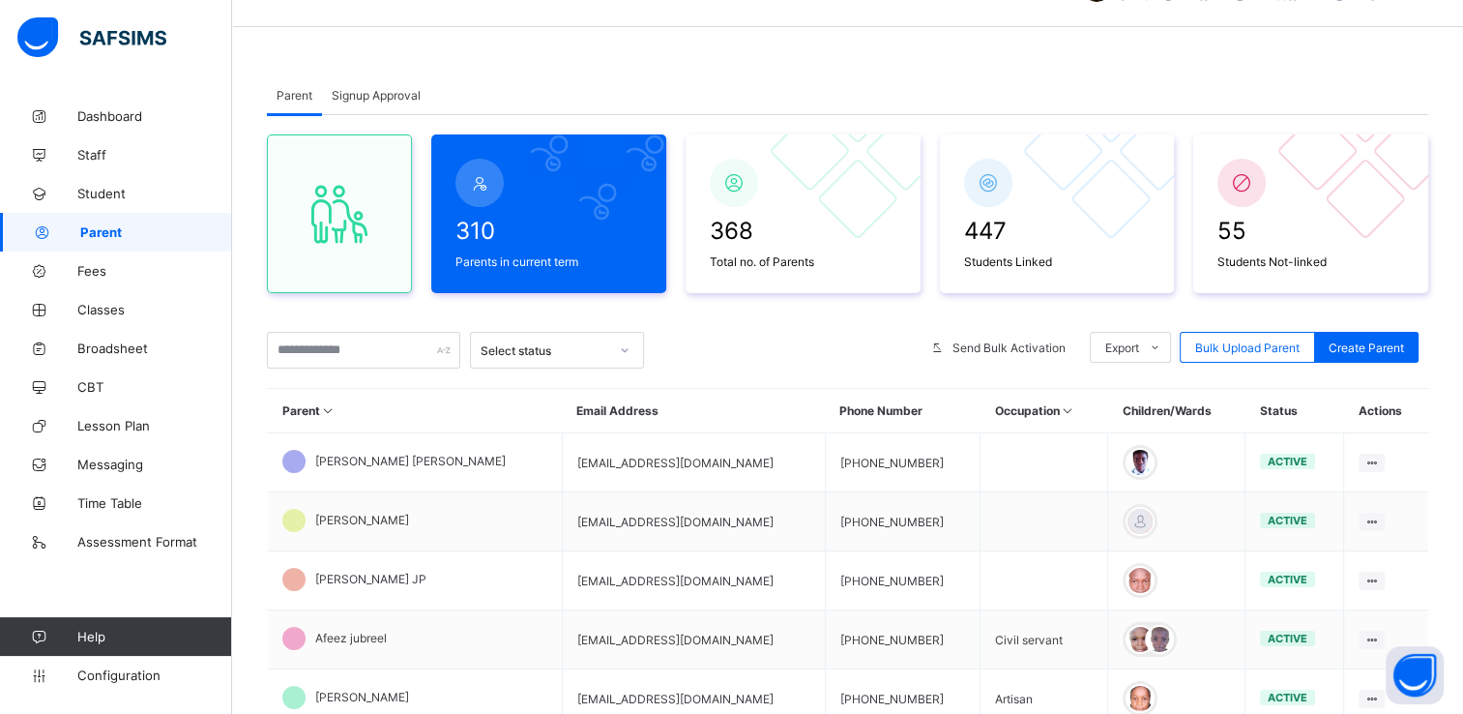
scroll to position [36, 0]
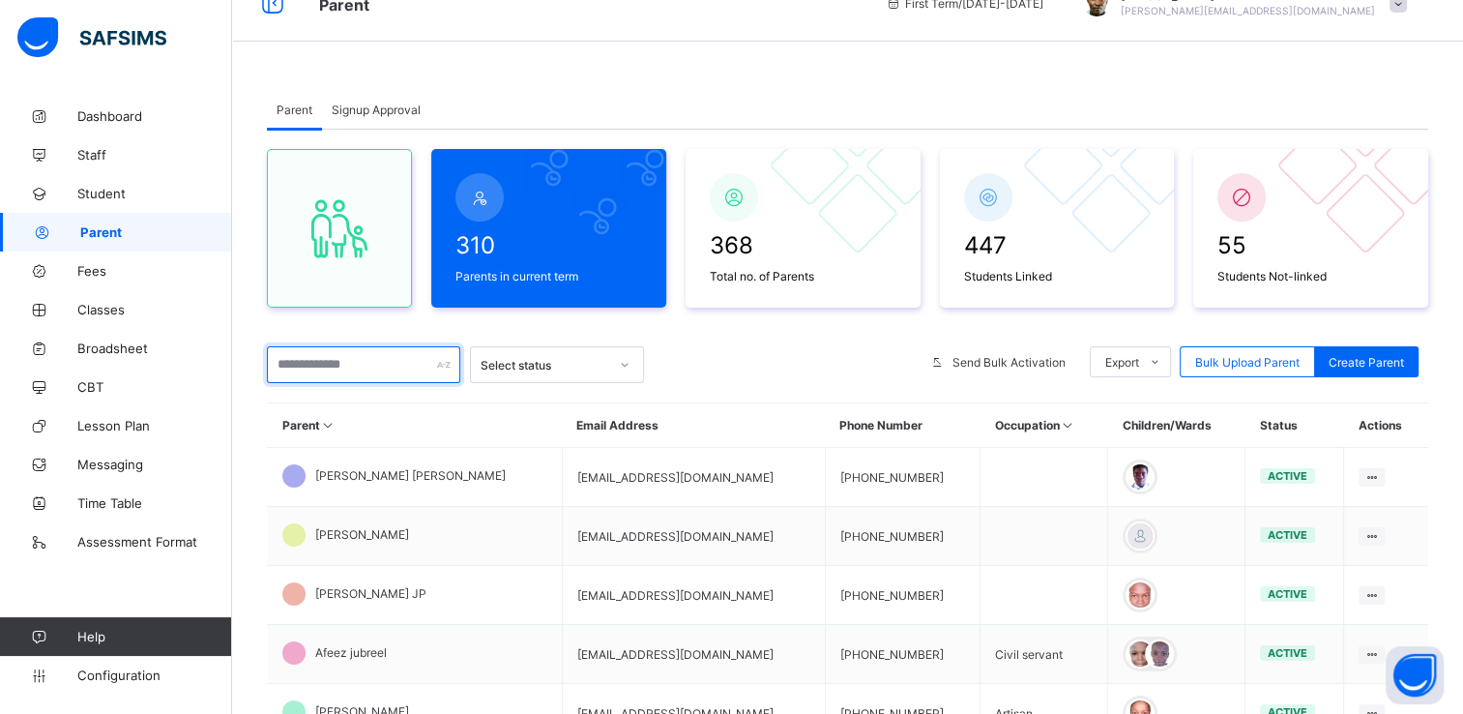
click at [304, 369] on input "text" at bounding box center [363, 364] width 193 height 37
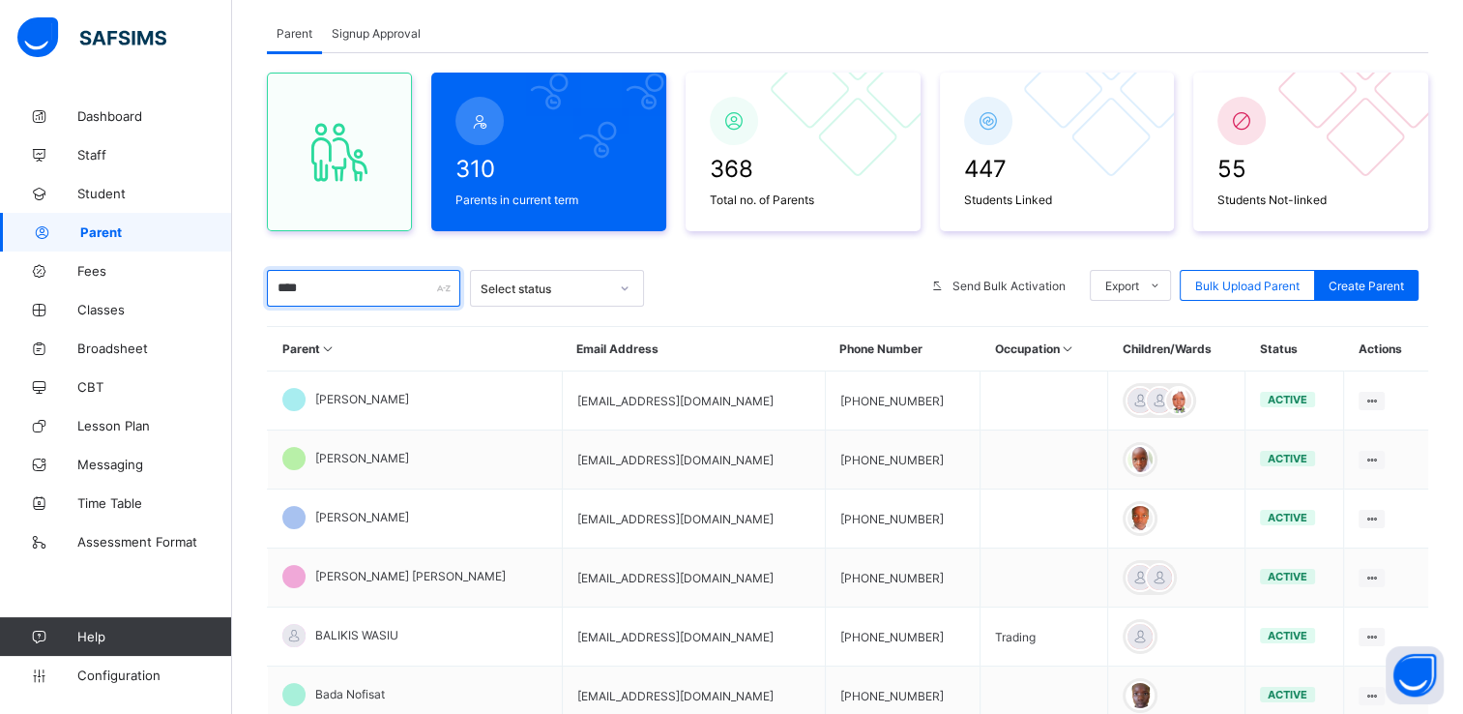
scroll to position [207, 0]
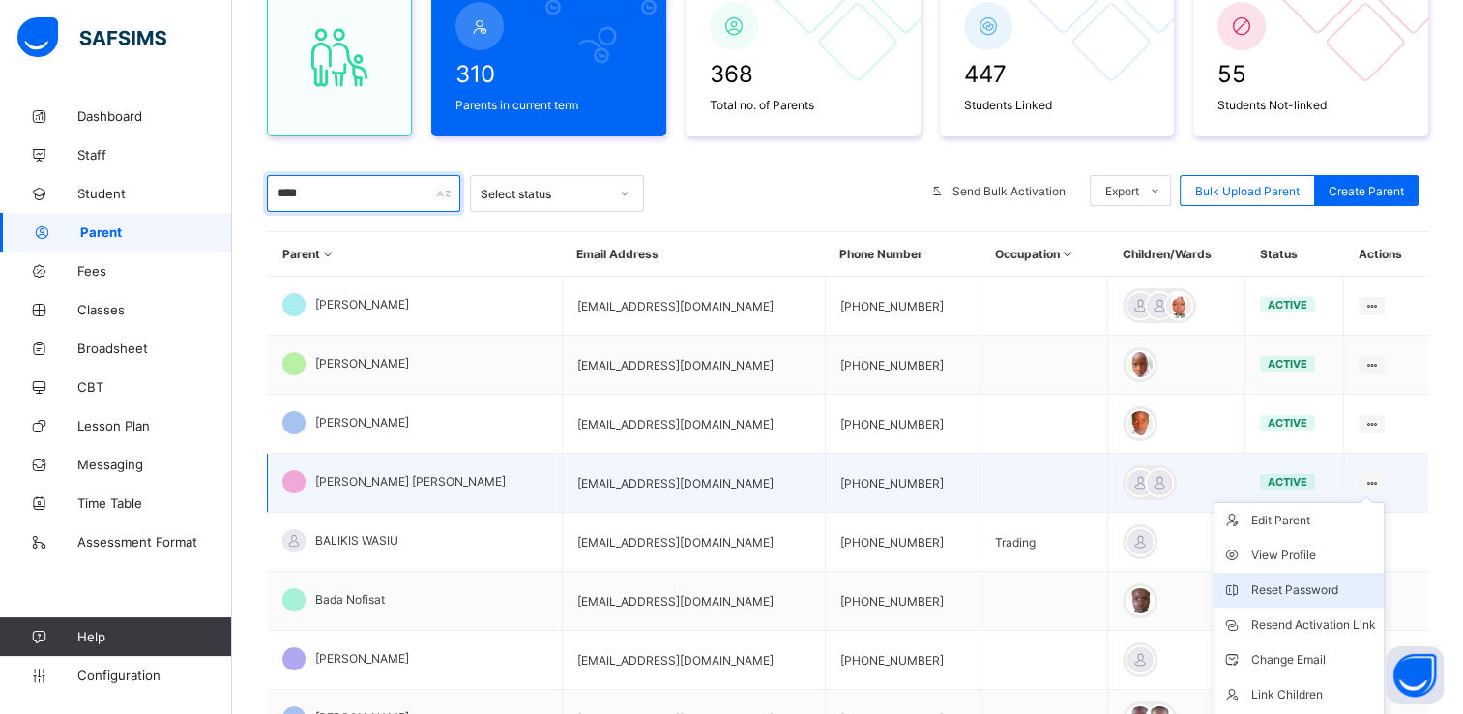
type input "****"
click at [1319, 590] on div "Reset Password" at bounding box center [1313, 589] width 125 height 19
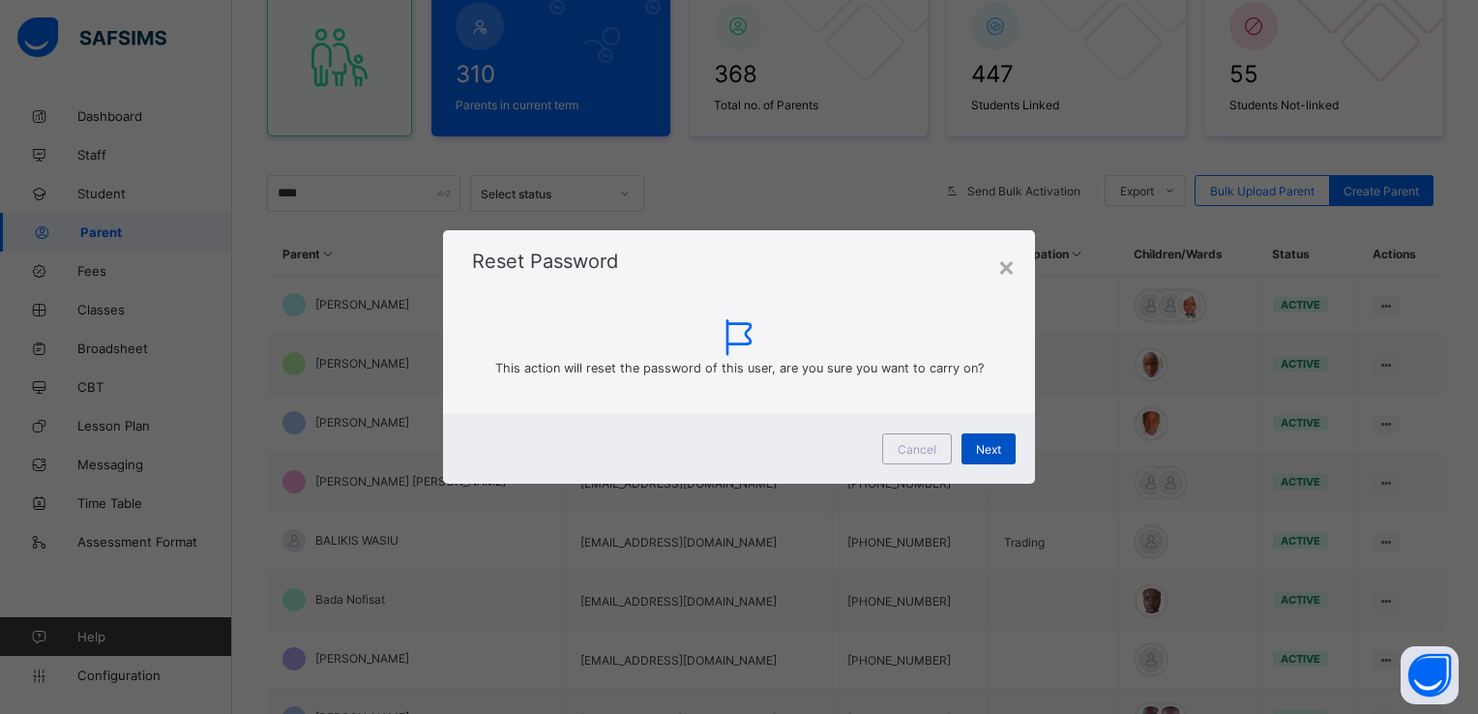
click at [985, 443] on span "Next" at bounding box center [988, 449] width 25 height 15
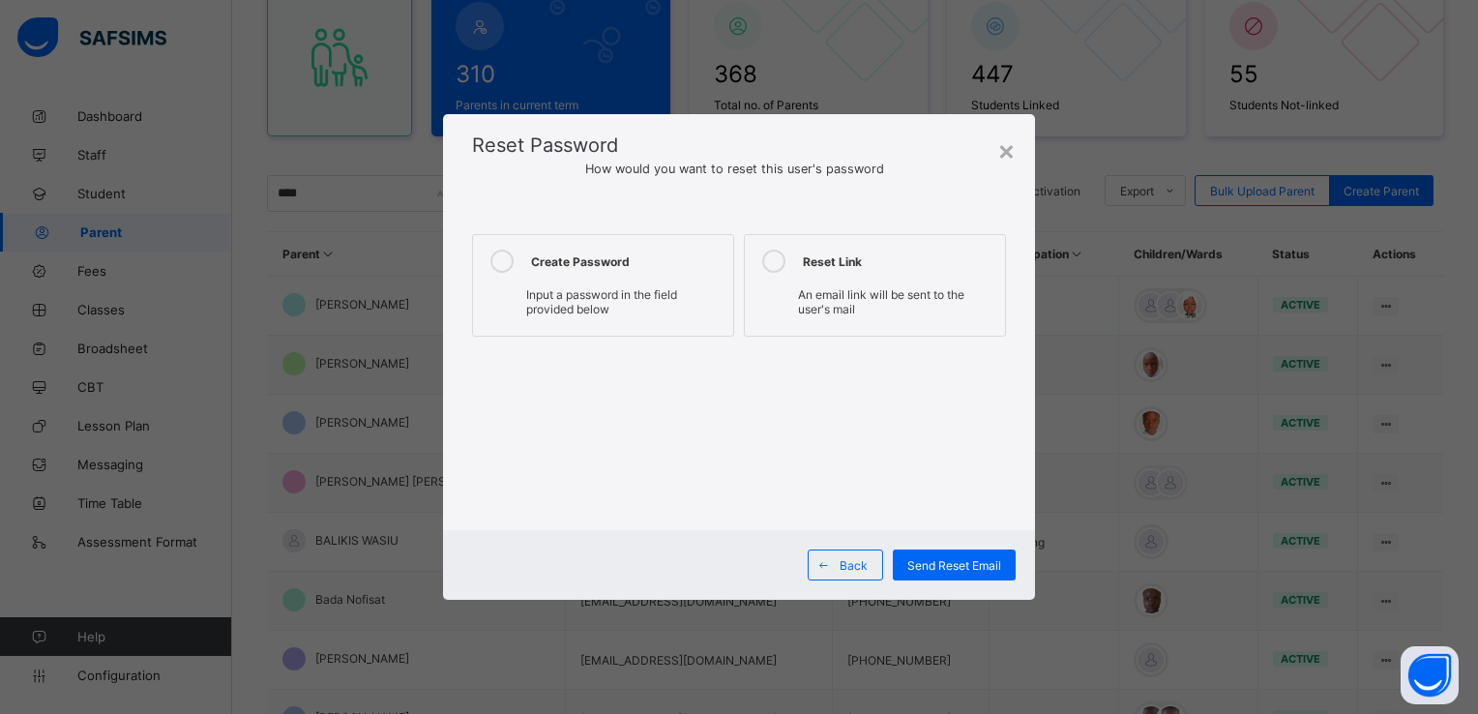
click at [499, 259] on icon at bounding box center [501, 260] width 23 height 23
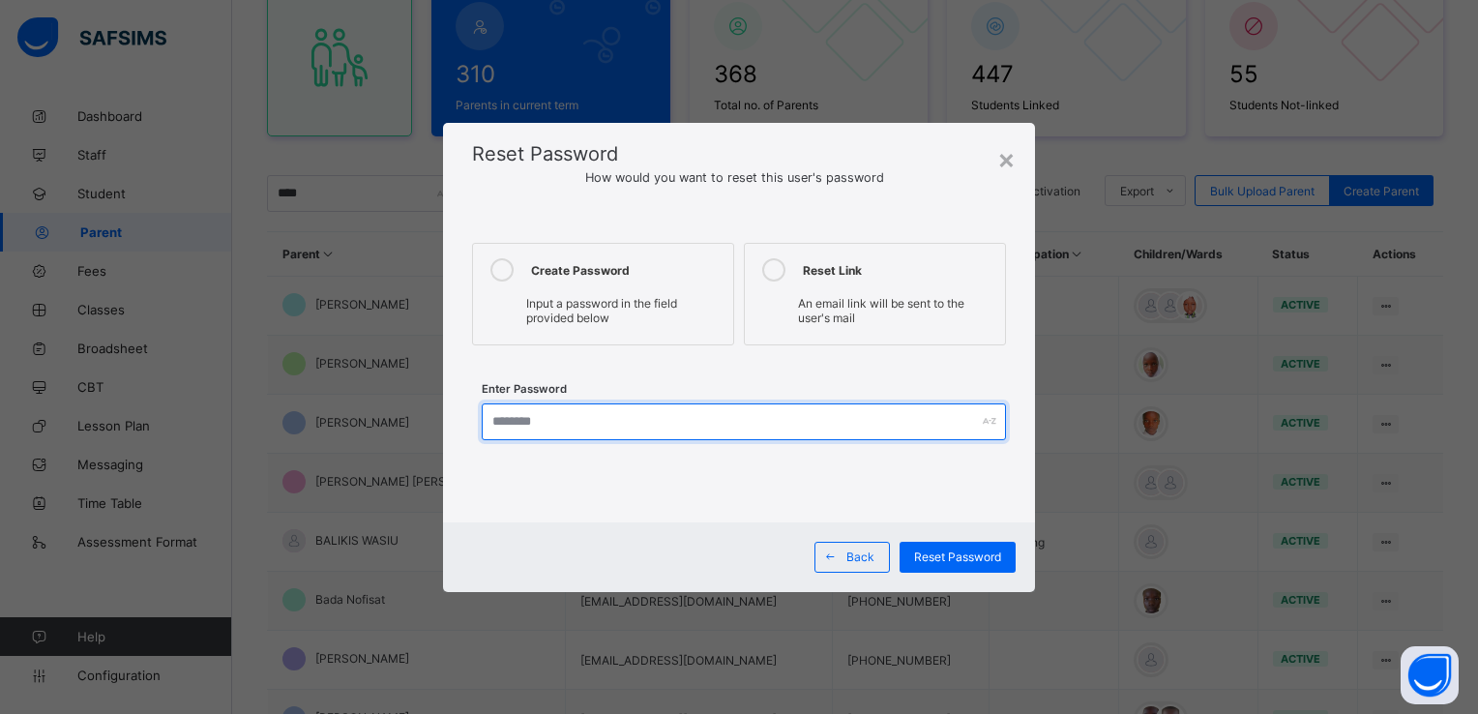
click at [522, 417] on input "text" at bounding box center [743, 421] width 523 height 37
type input "**********"
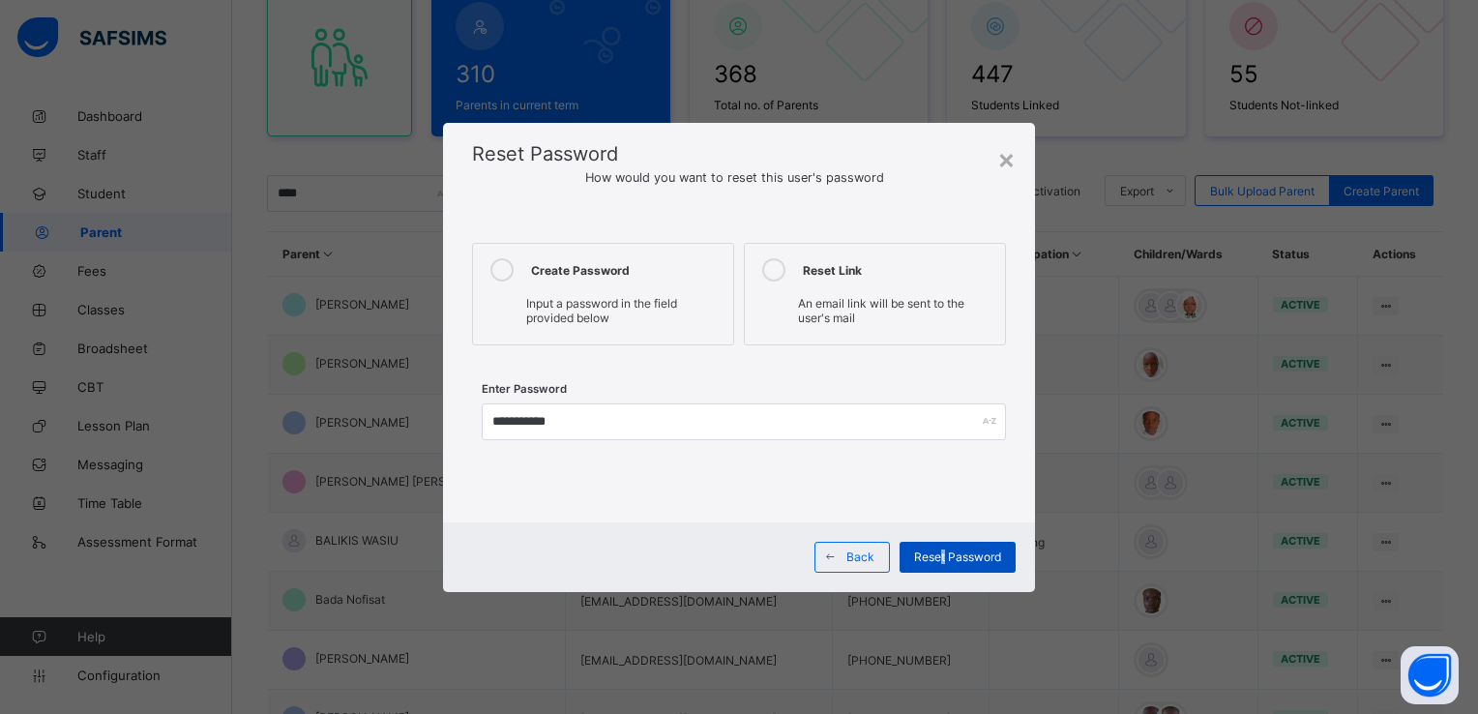
drag, startPoint x: 978, startPoint y: 557, endPoint x: 943, endPoint y: 557, distance: 34.8
click at [943, 557] on span "Reset Password" at bounding box center [957, 556] width 87 height 15
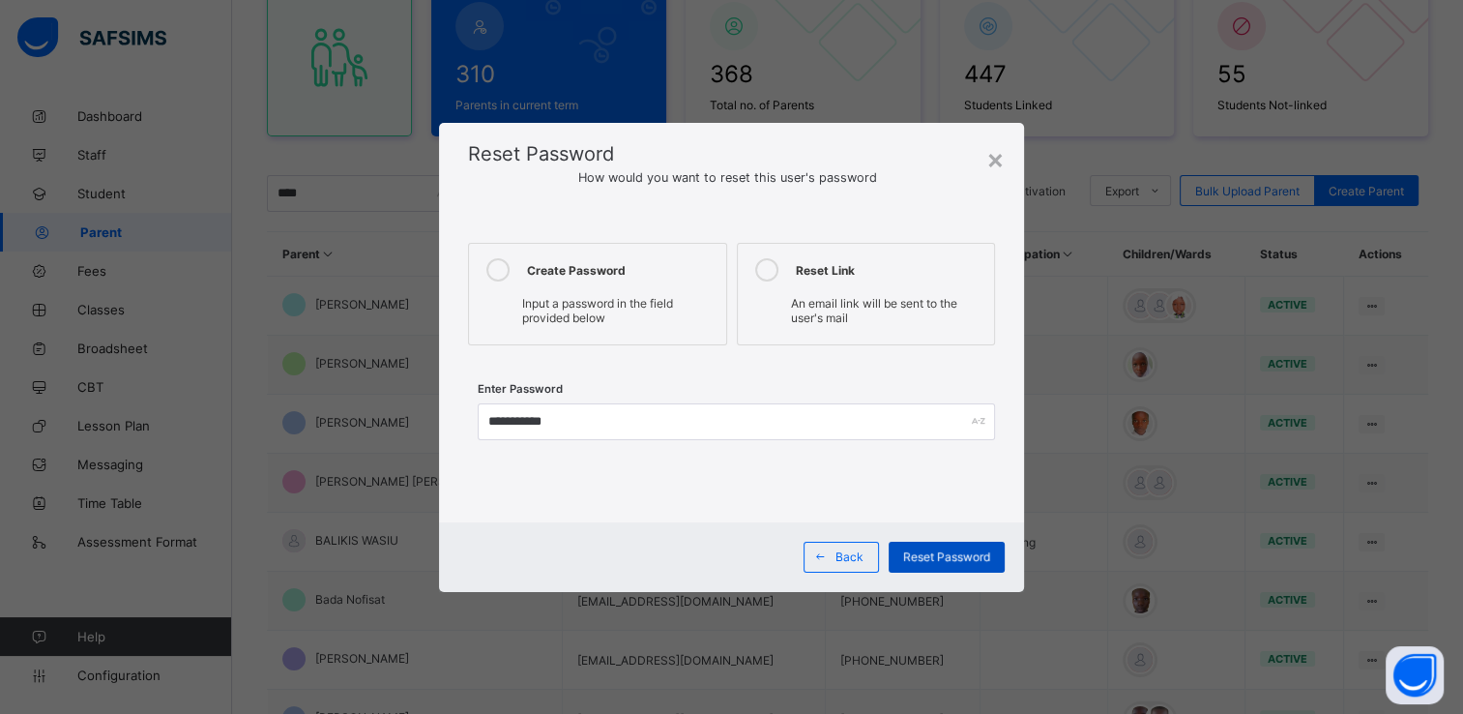
drag, startPoint x: 943, startPoint y: 557, endPoint x: 965, endPoint y: 558, distance: 22.3
click at [965, 558] on div "Reset Password" at bounding box center [947, 557] width 116 height 31
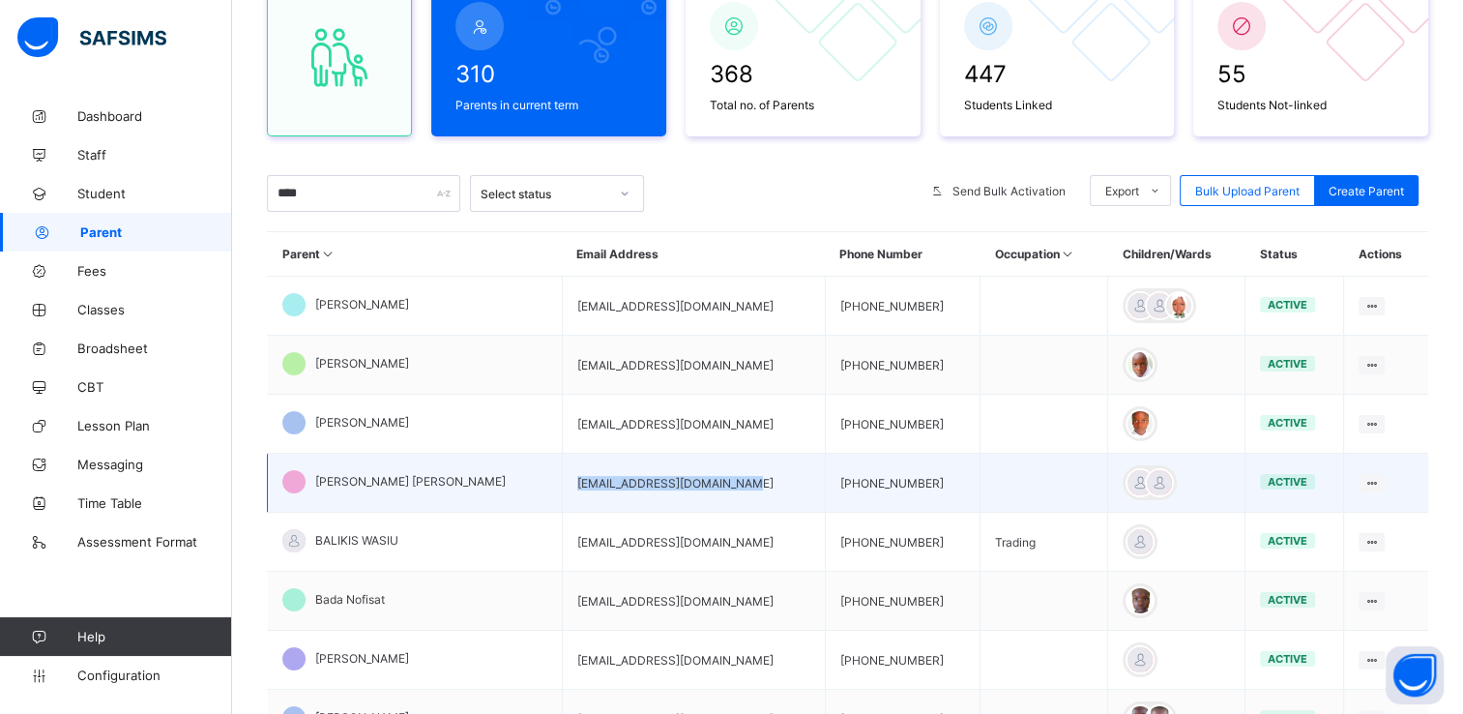
drag, startPoint x: 573, startPoint y: 481, endPoint x: 741, endPoint y: 478, distance: 167.3
click at [741, 478] on td "kehindeabioyeesq@gmail.com" at bounding box center [693, 483] width 263 height 59
copy td "kehindeabioyeesq@gmail.com"
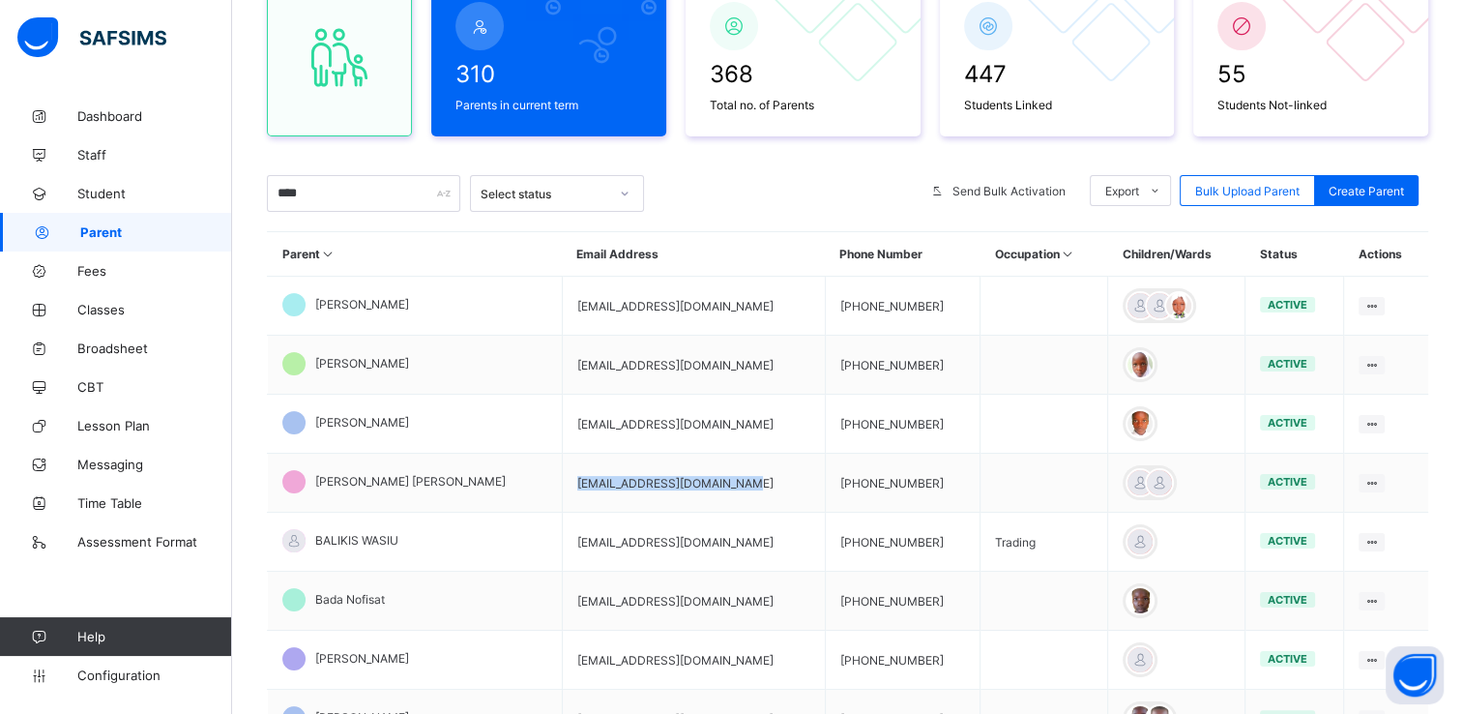
scroll to position [0, 0]
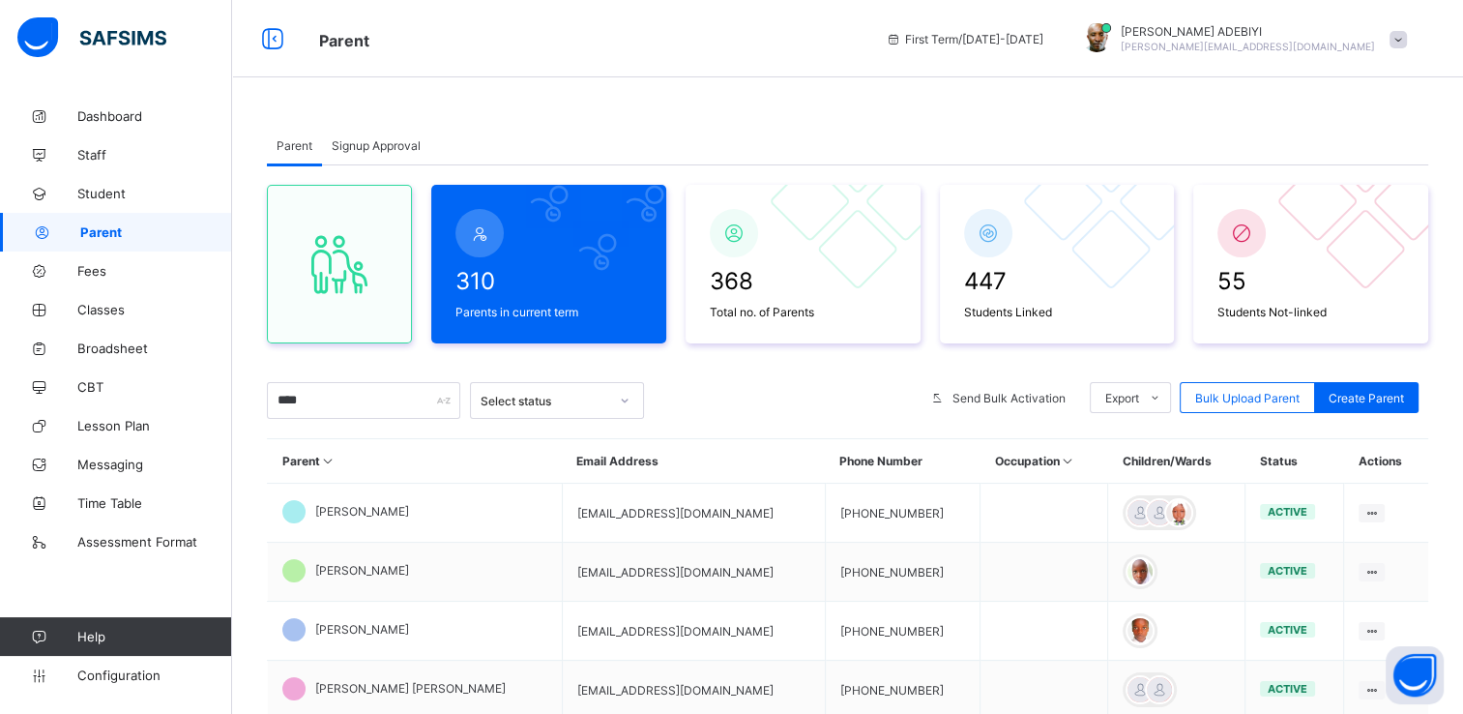
click at [1402, 43] on div "ALEXANDER ADEBIYI a.alexander@oyostatesmartschool.com" at bounding box center [1240, 39] width 354 height 32
click at [1340, 218] on span "Logout" at bounding box center [1344, 223] width 128 height 22
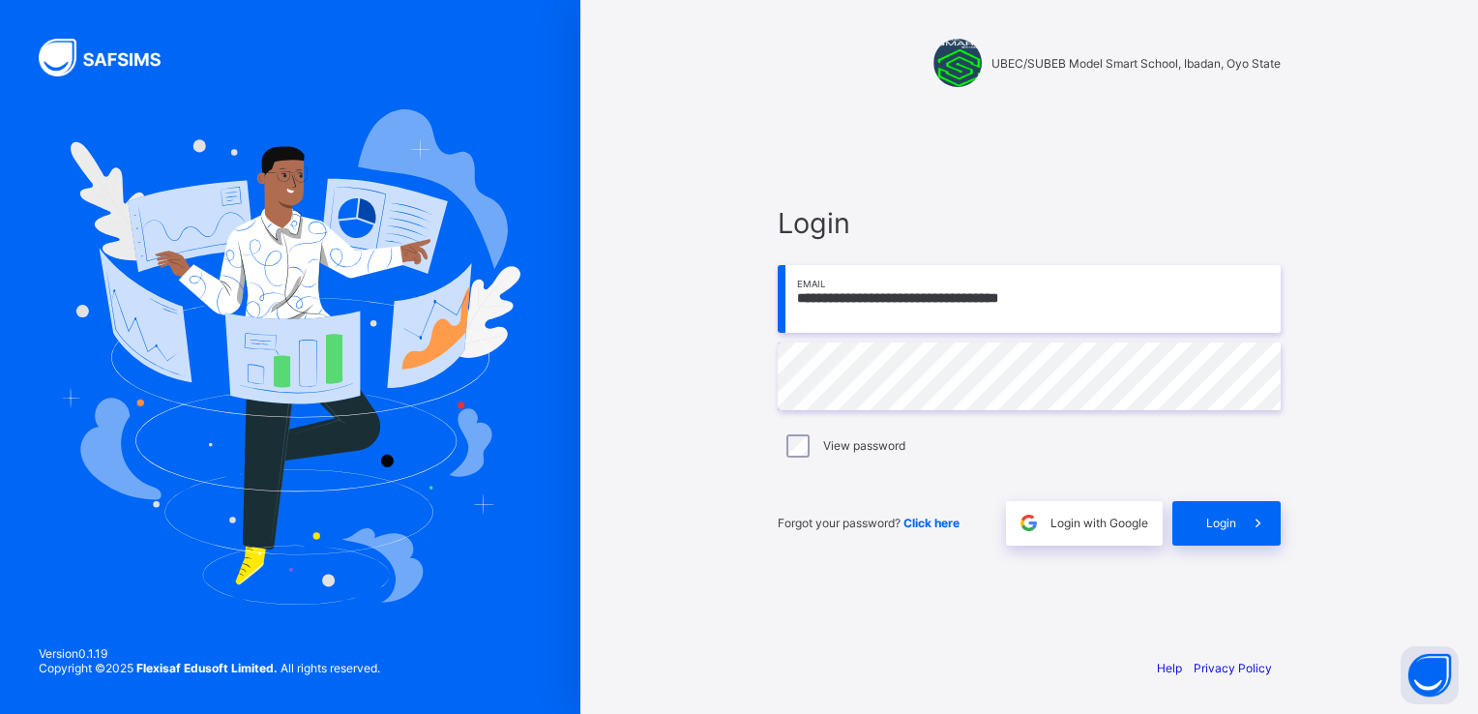
click at [1093, 294] on input "**********" at bounding box center [1028, 299] width 503 height 68
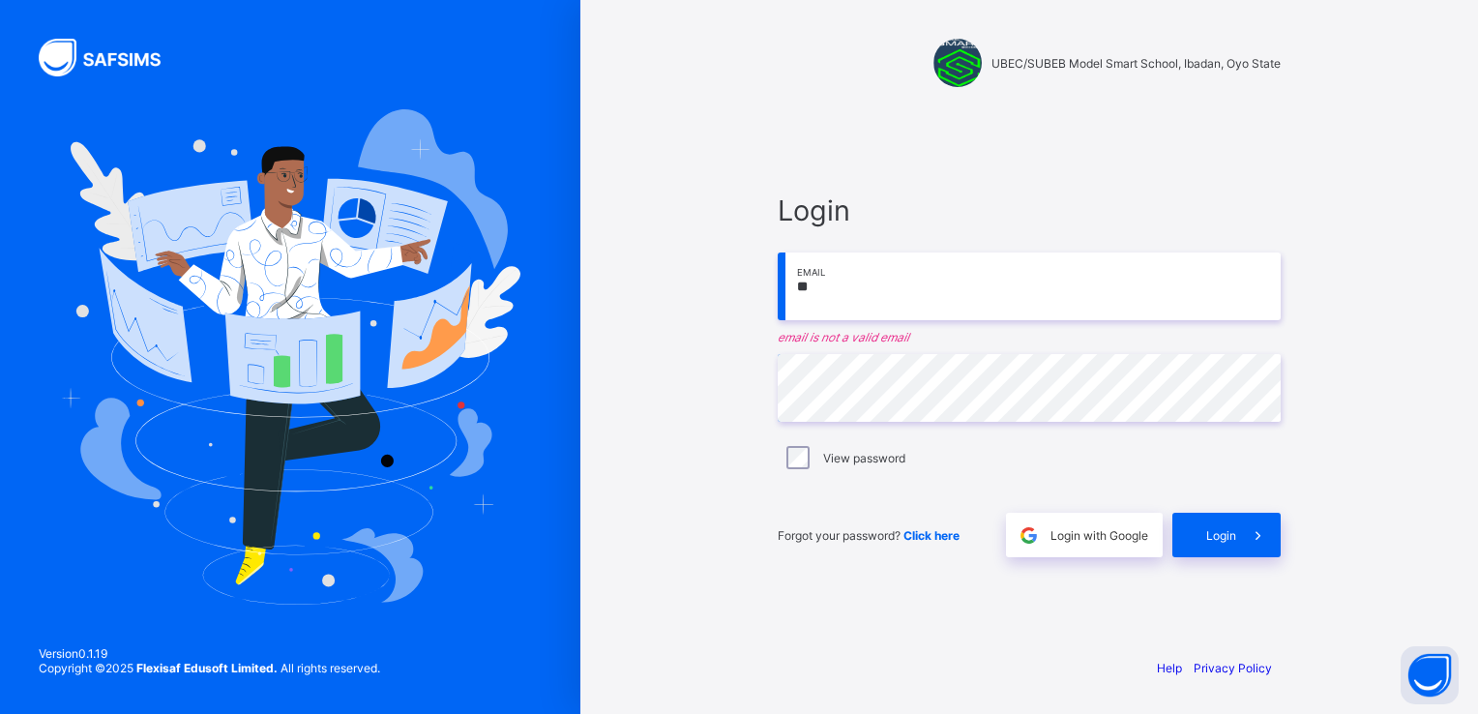
type input "*"
paste input "**********"
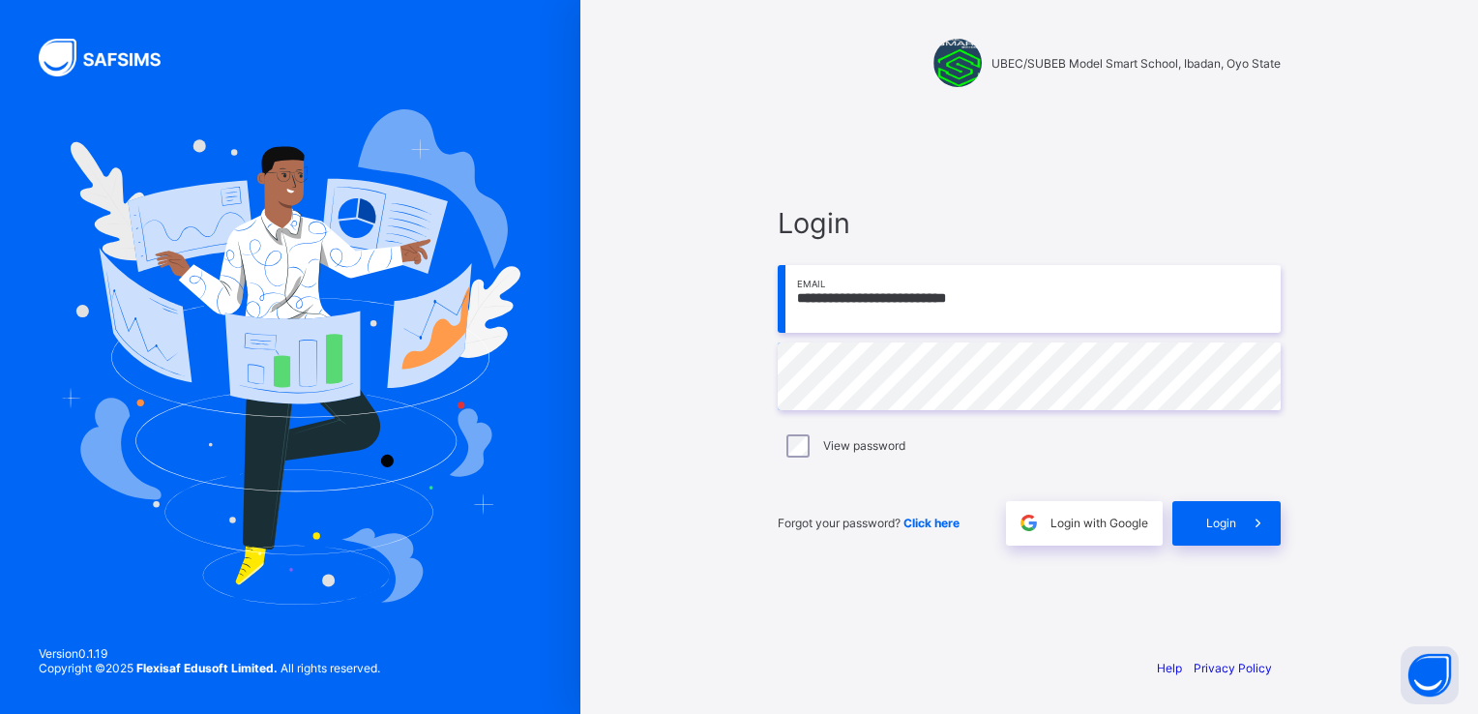
type input "**********"
click at [1271, 518] on span at bounding box center [1258, 523] width 44 height 44
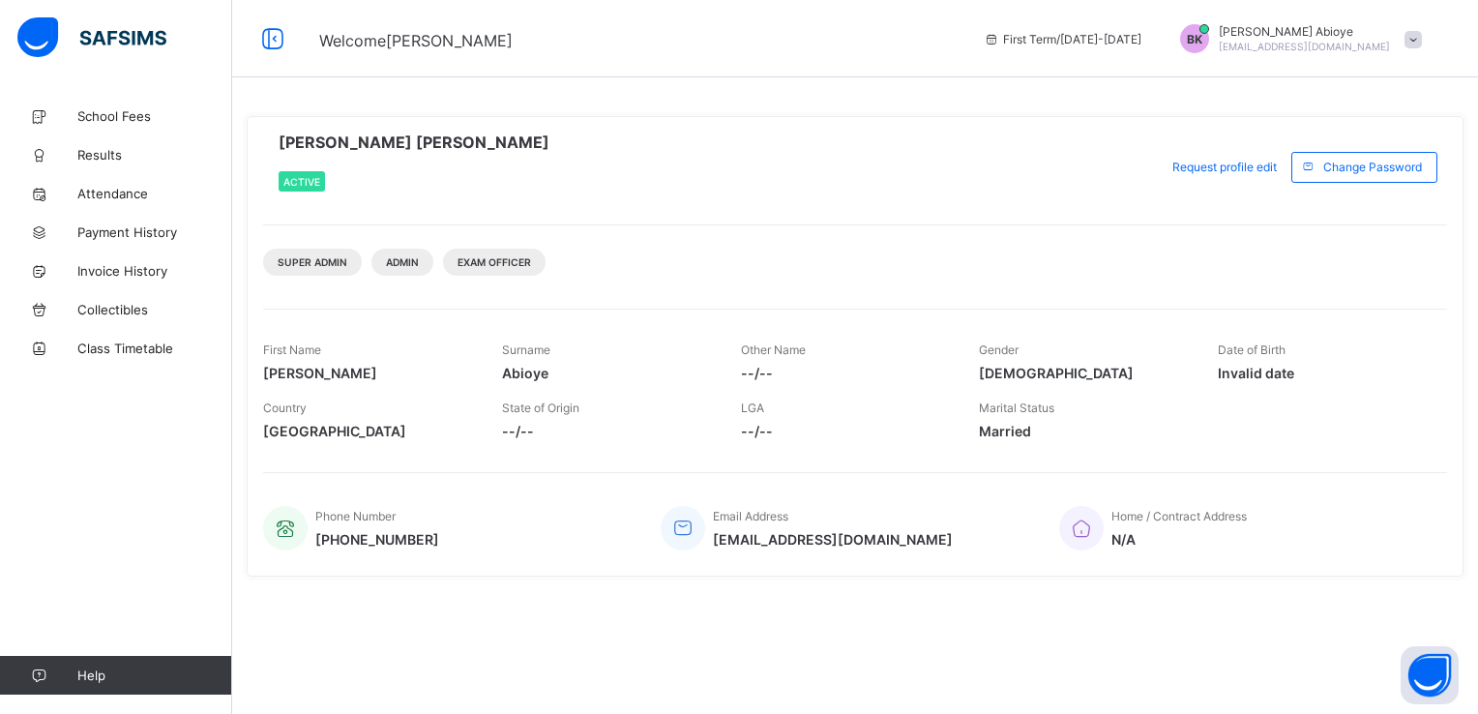
click at [1409, 41] on span at bounding box center [1412, 39] width 17 height 17
click at [1366, 184] on span "Logout" at bounding box center [1359, 189] width 128 height 22
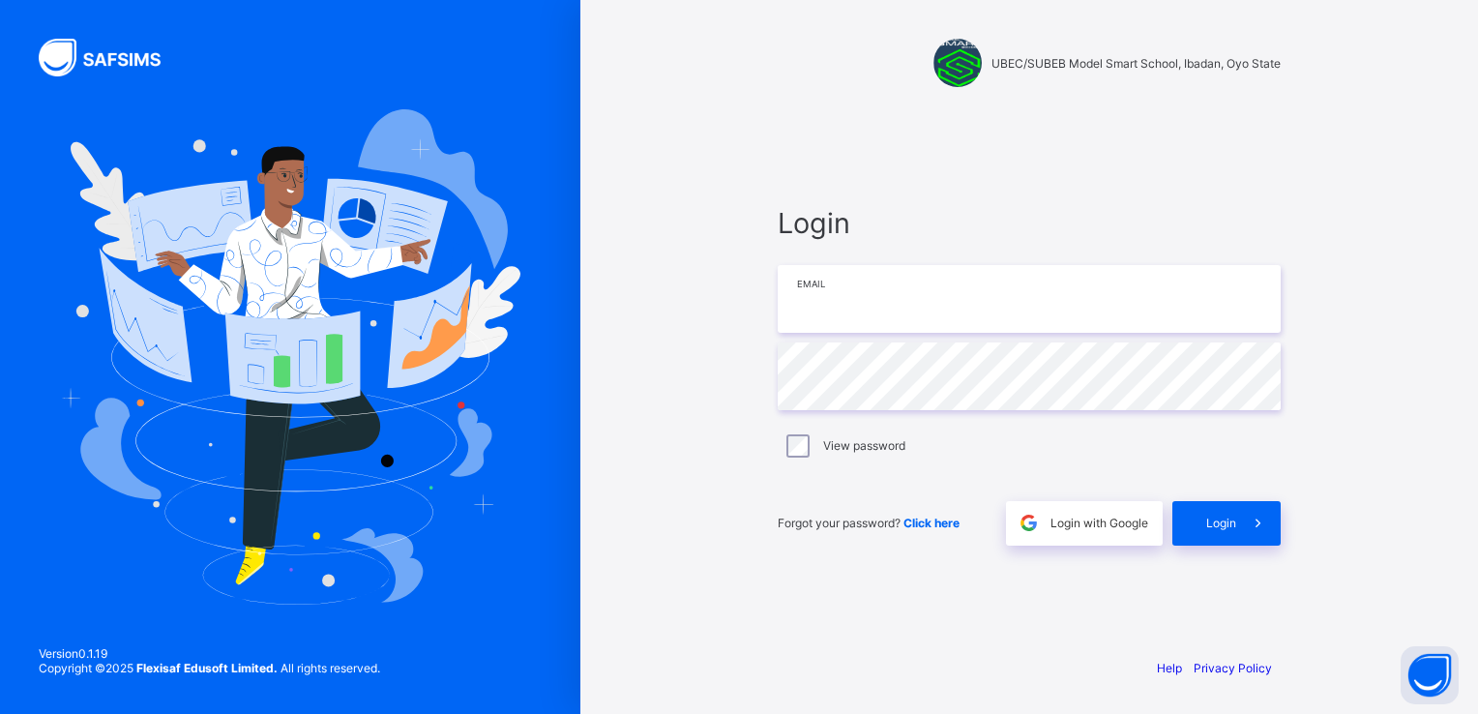
type input "**********"
drag, startPoint x: 1002, startPoint y: 304, endPoint x: 794, endPoint y: 308, distance: 207.9
click at [794, 308] on input "**********" at bounding box center [1028, 299] width 503 height 68
click at [718, 341] on div "**********" at bounding box center [1028, 357] width 897 height 714
click at [1199, 206] on span "Login" at bounding box center [1028, 223] width 503 height 34
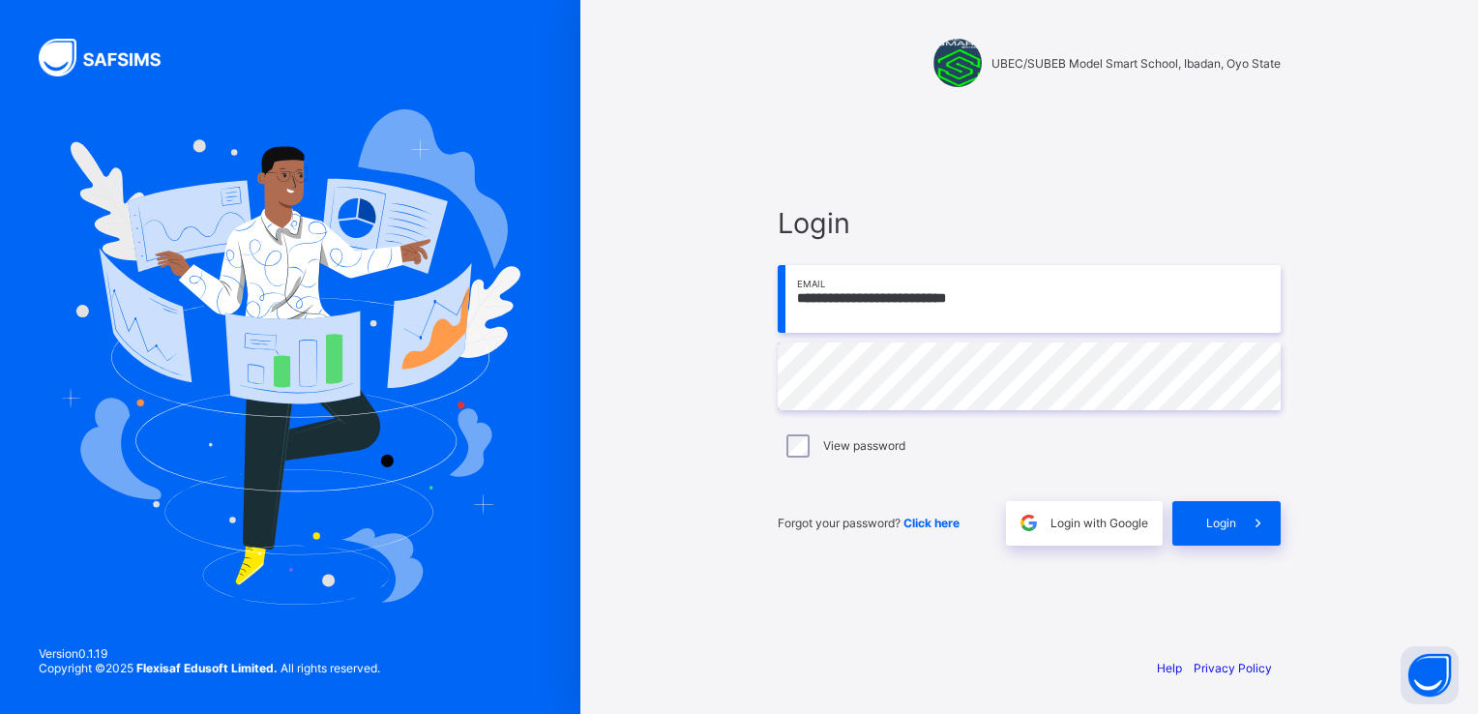
click at [1408, 65] on div "**********" at bounding box center [1028, 357] width 897 height 714
click at [1267, 521] on icon at bounding box center [1257, 522] width 20 height 18
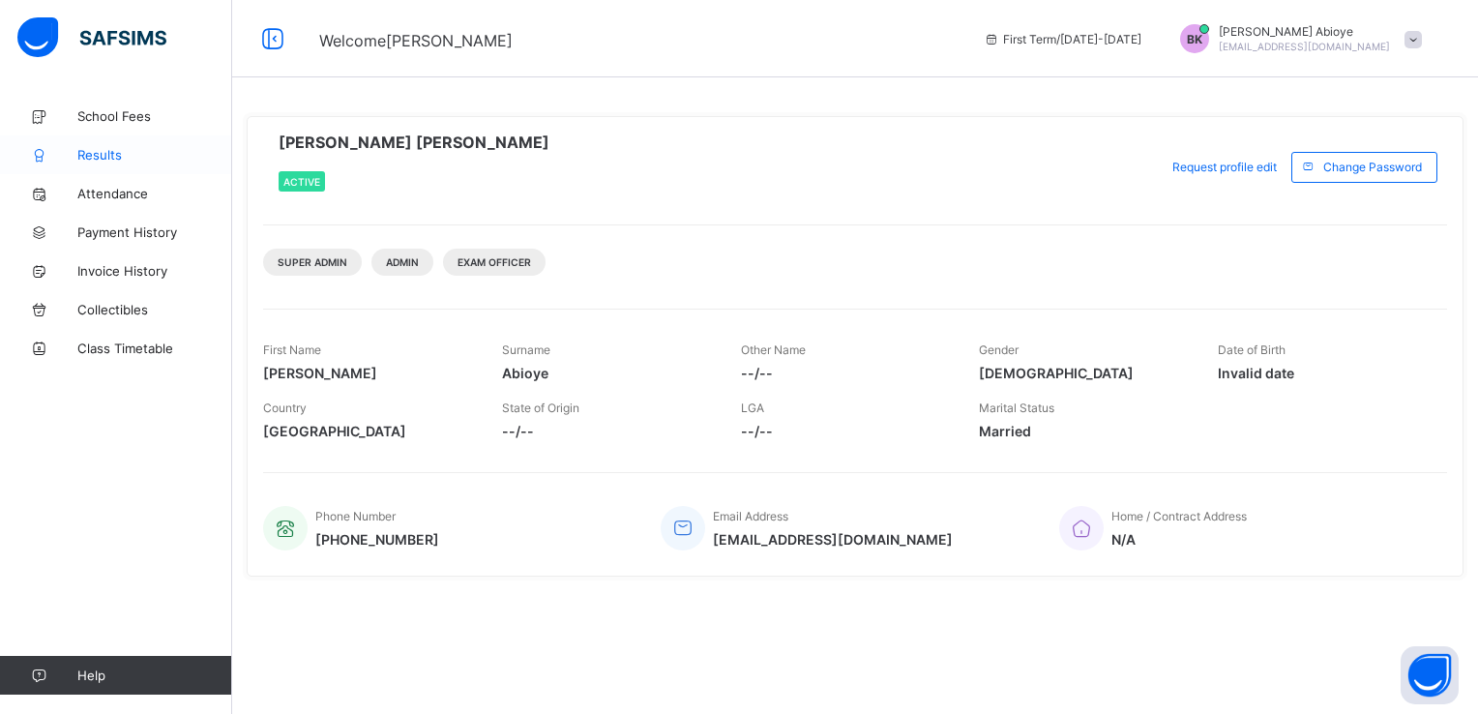
click at [93, 155] on span "Results" at bounding box center [154, 154] width 155 height 15
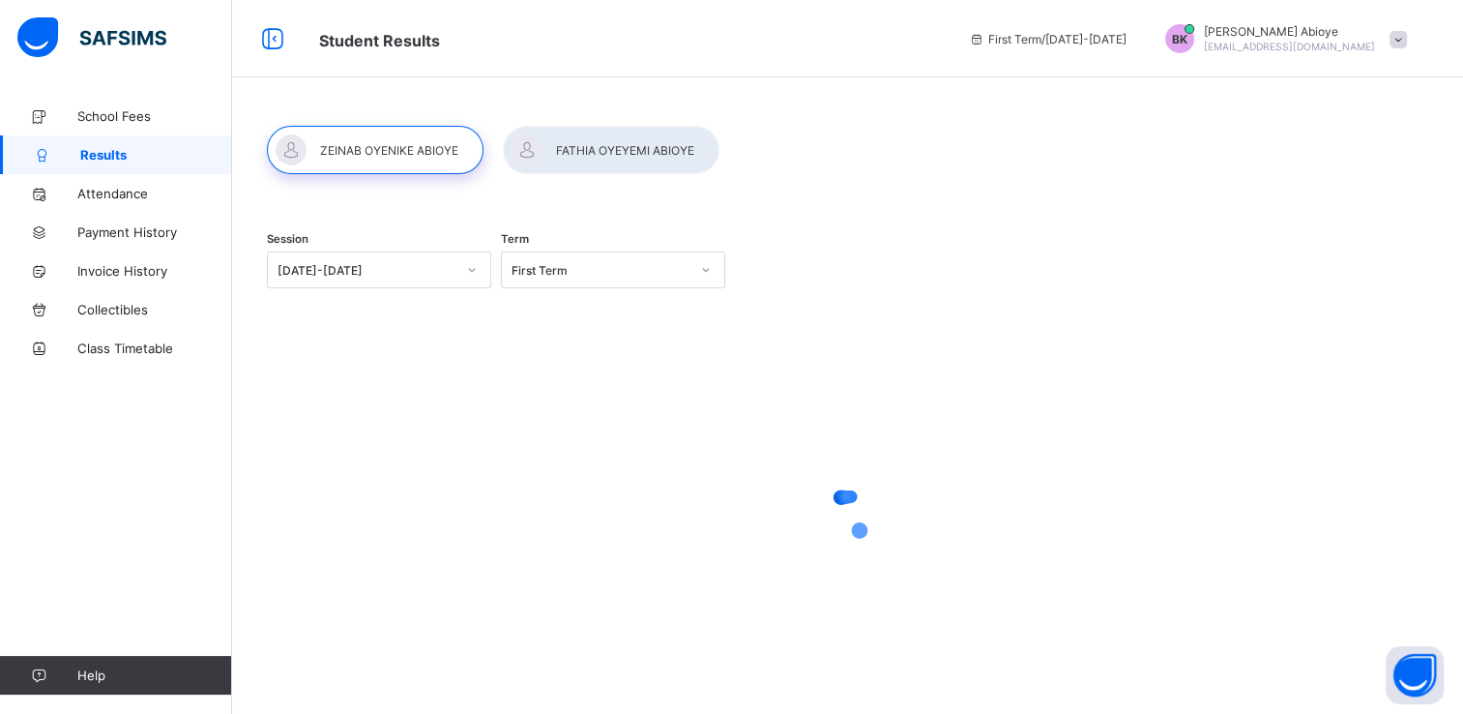
click at [483, 269] on div at bounding box center [471, 269] width 33 height 31
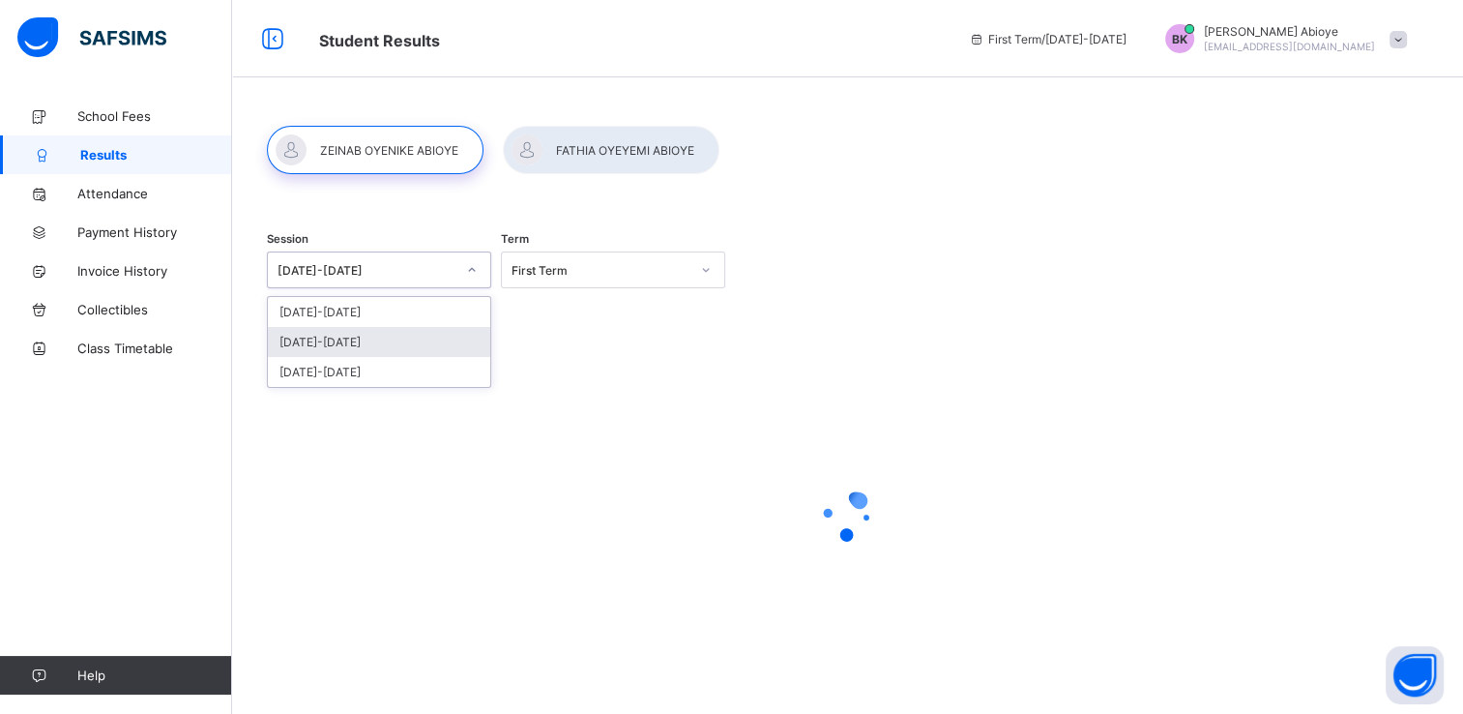
click at [419, 333] on div "[DATE]-[DATE]" at bounding box center [379, 342] width 222 height 30
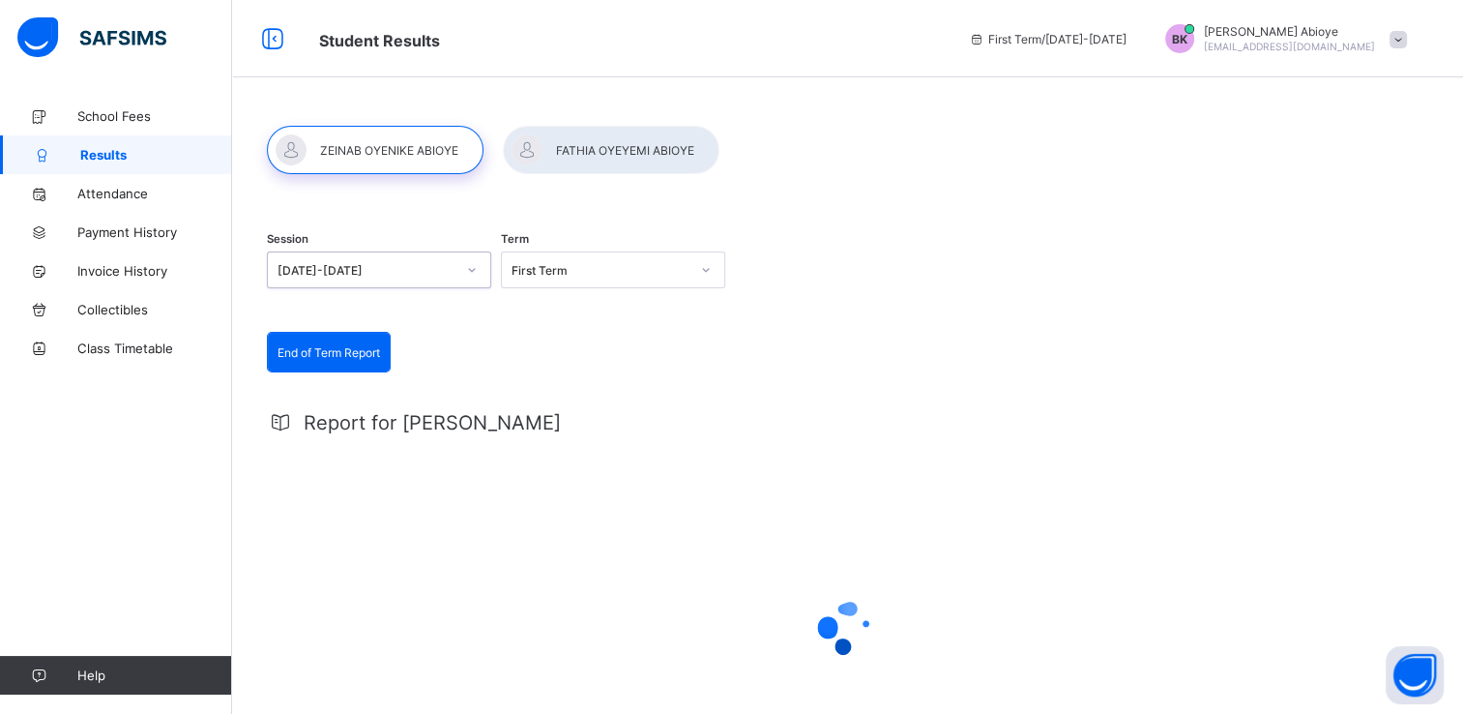
click at [707, 273] on icon at bounding box center [706, 269] width 12 height 19
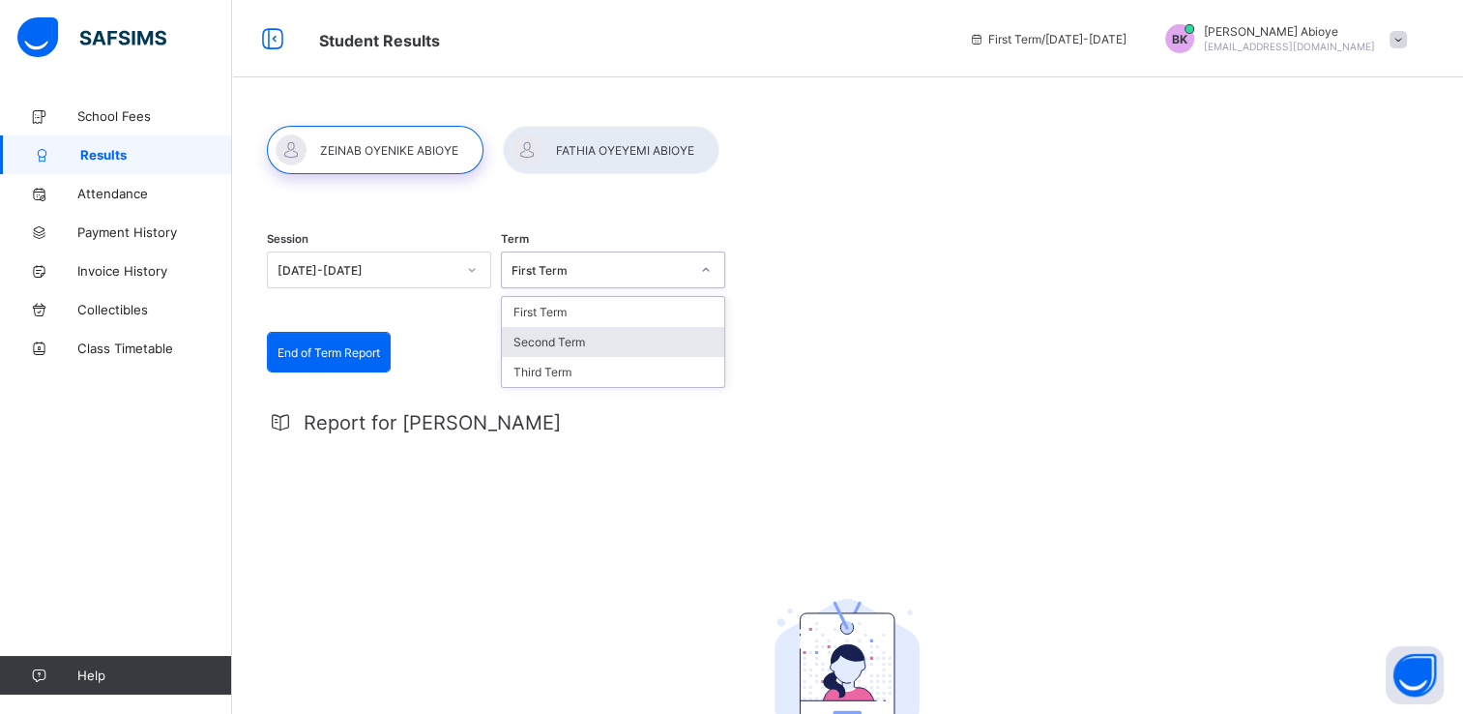
click at [645, 342] on div "Second Term" at bounding box center [613, 342] width 222 height 30
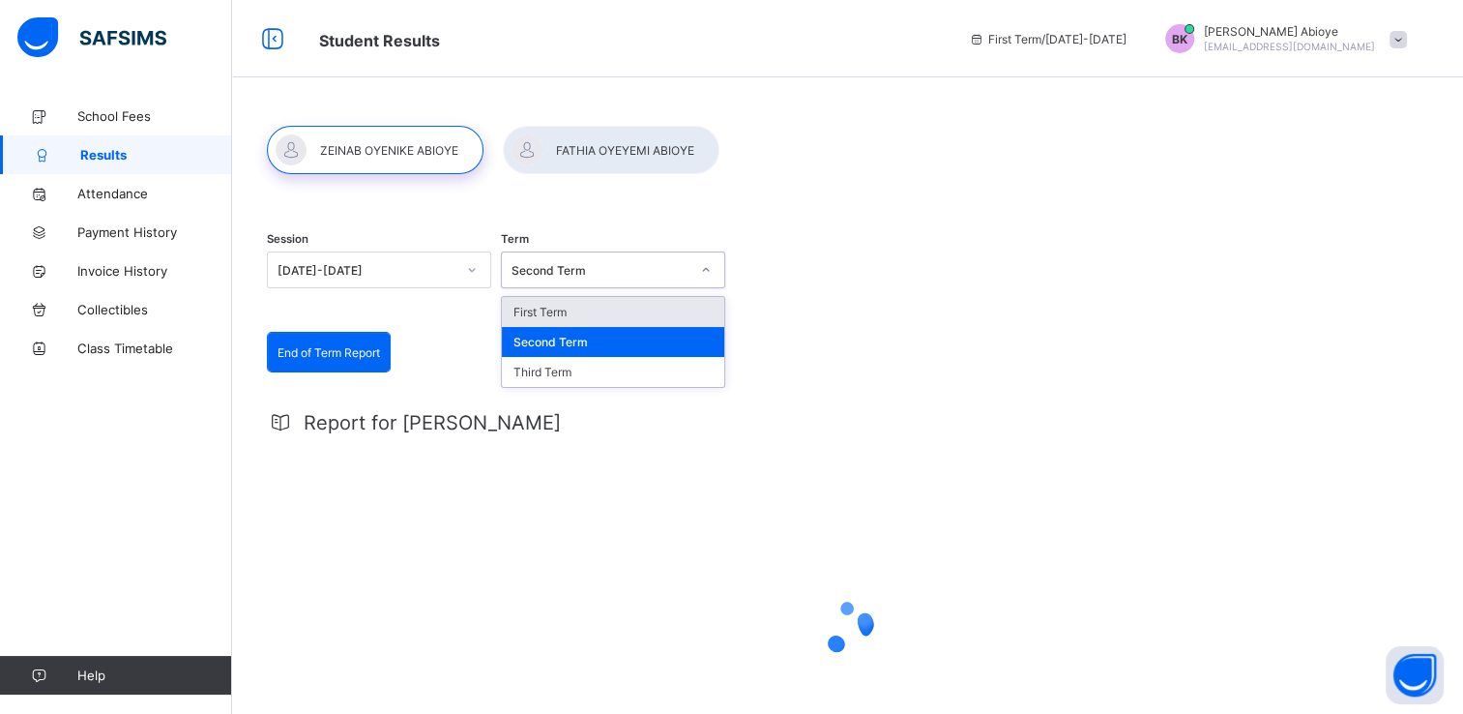
click at [717, 269] on div at bounding box center [705, 269] width 33 height 31
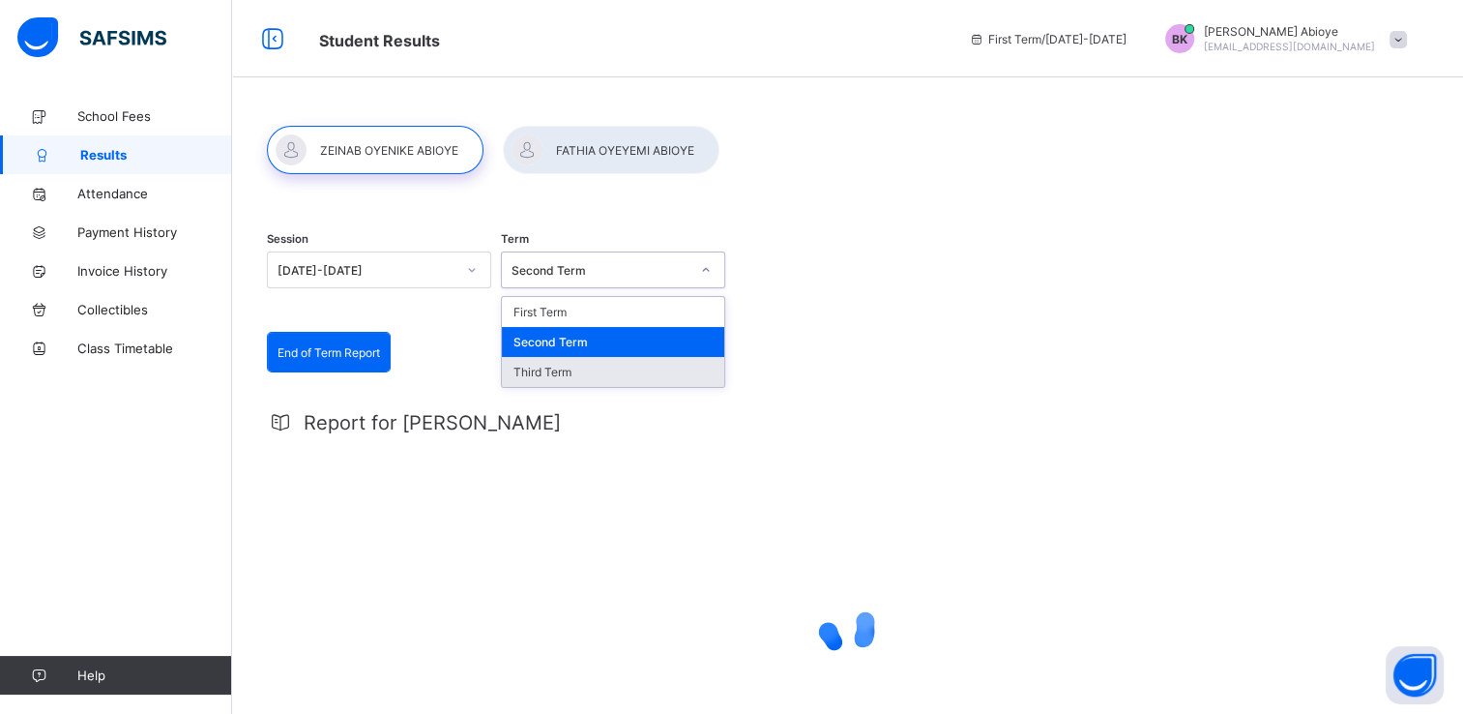
click at [627, 372] on div "Third Term" at bounding box center [613, 372] width 222 height 30
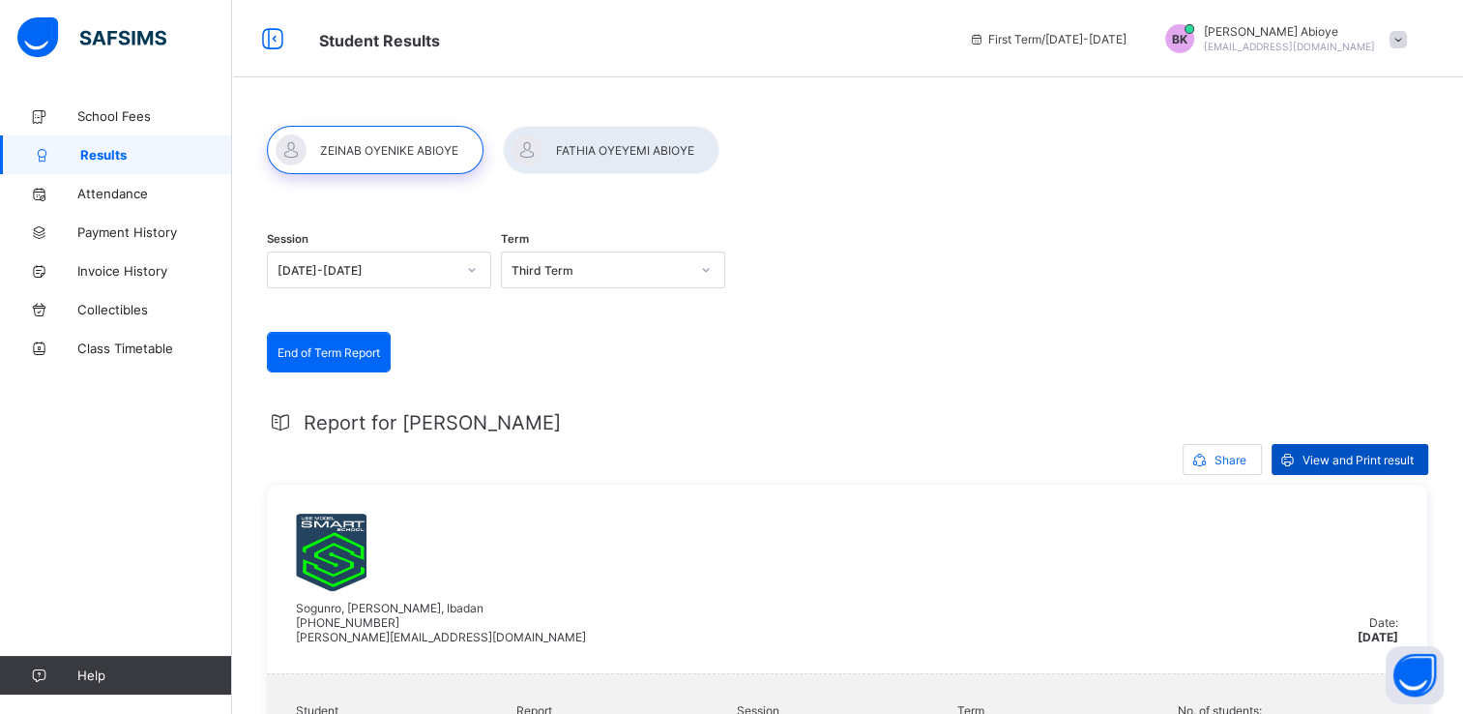
click at [1308, 456] on span "View and Print result" at bounding box center [1358, 460] width 111 height 15
click at [592, 139] on div at bounding box center [611, 150] width 217 height 48
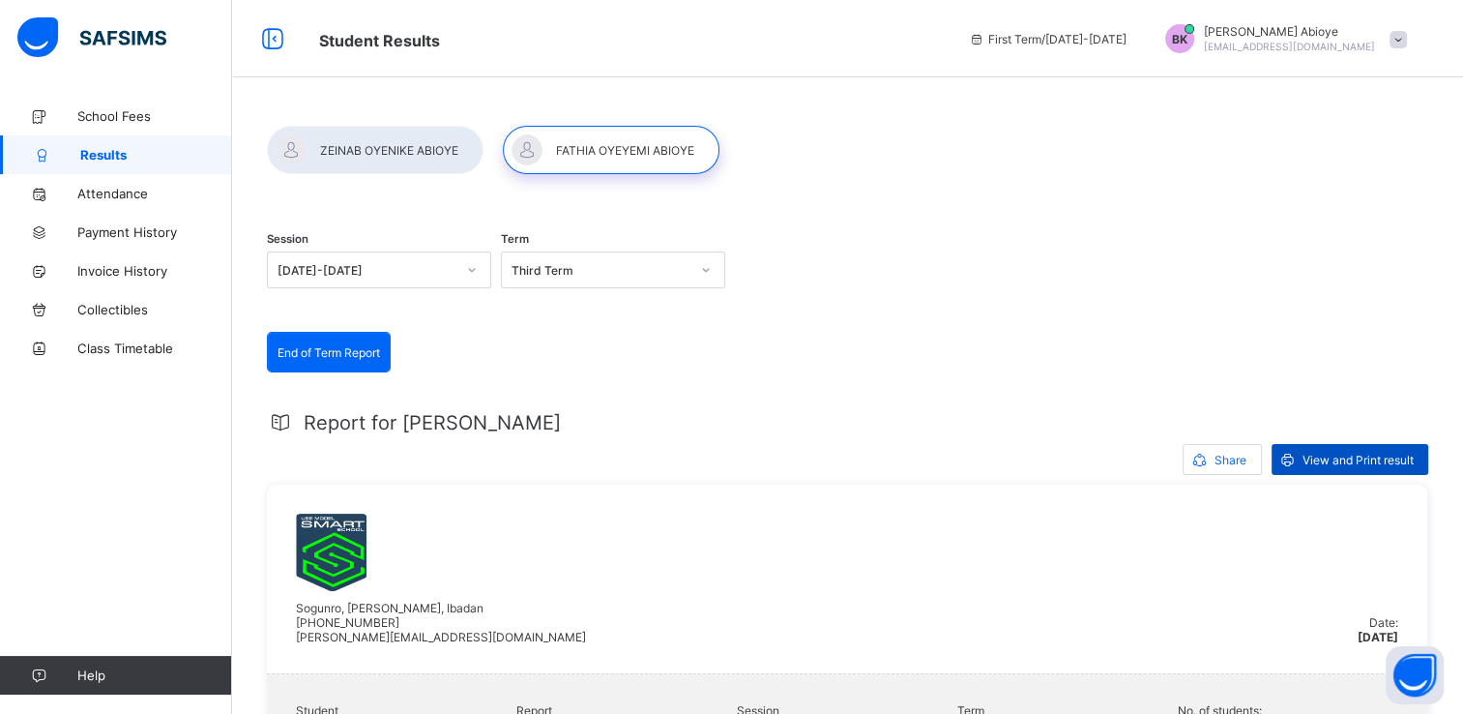
click at [1315, 453] on span "View and Print result" at bounding box center [1358, 460] width 111 height 15
click at [1407, 35] on span at bounding box center [1398, 39] width 17 height 17
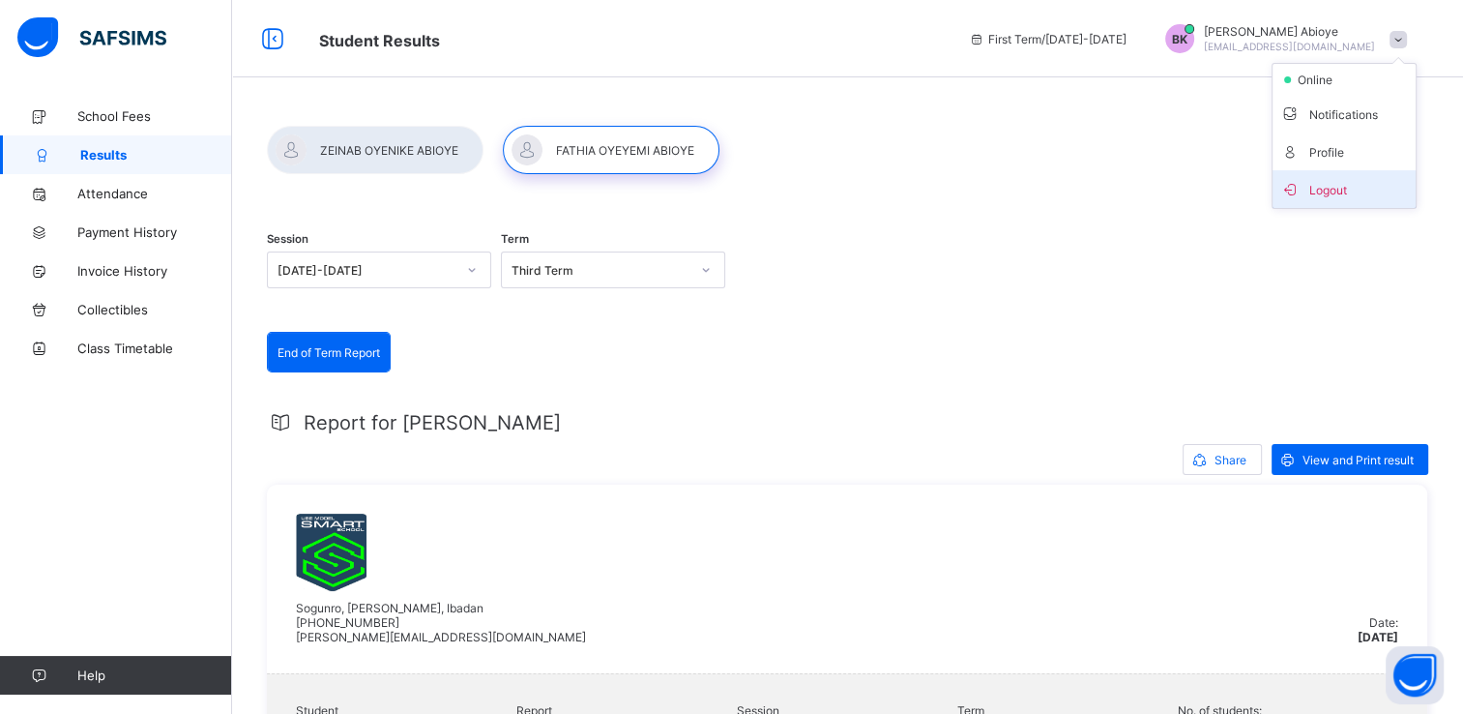
click at [1327, 200] on li "Logout" at bounding box center [1344, 189] width 143 height 38
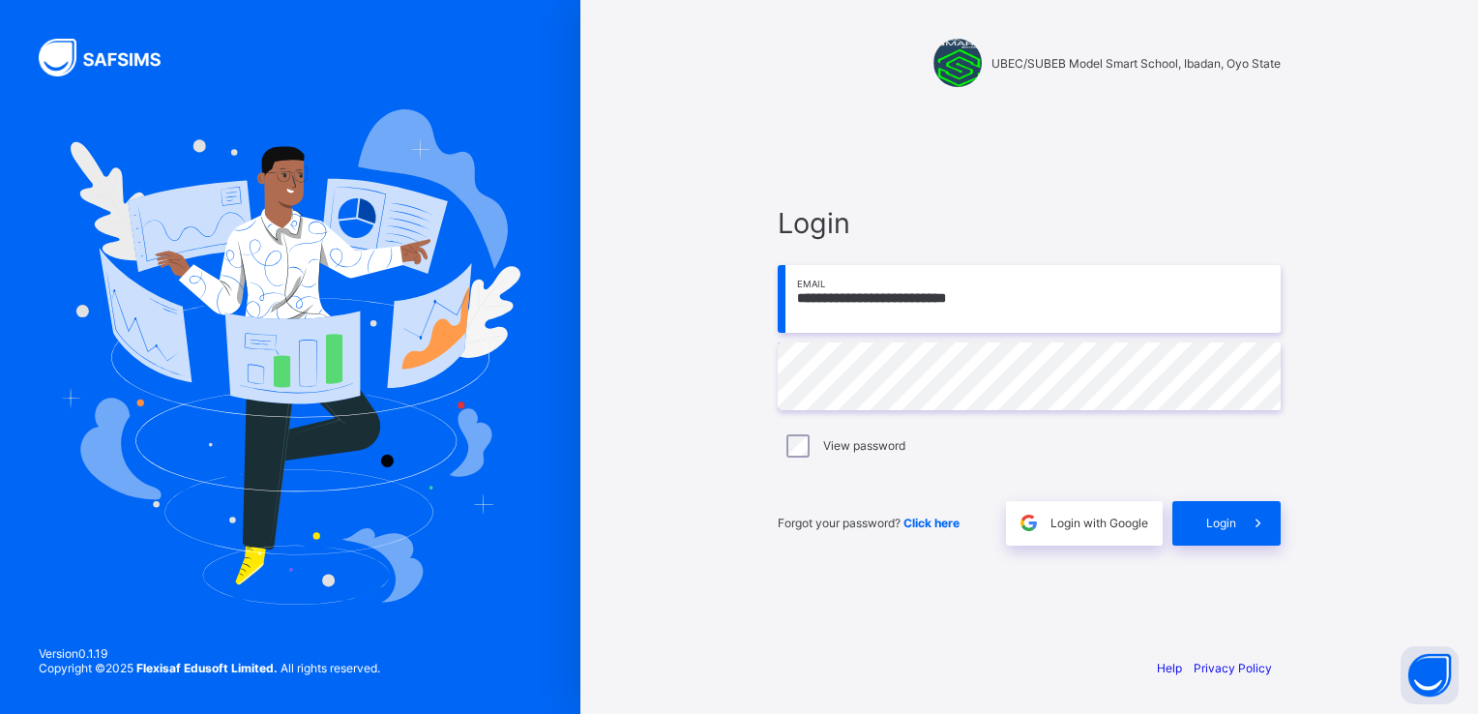
click at [1096, 304] on input "**********" at bounding box center [1028, 299] width 503 height 68
type input "**********"
click at [1249, 513] on icon at bounding box center [1257, 522] width 20 height 18
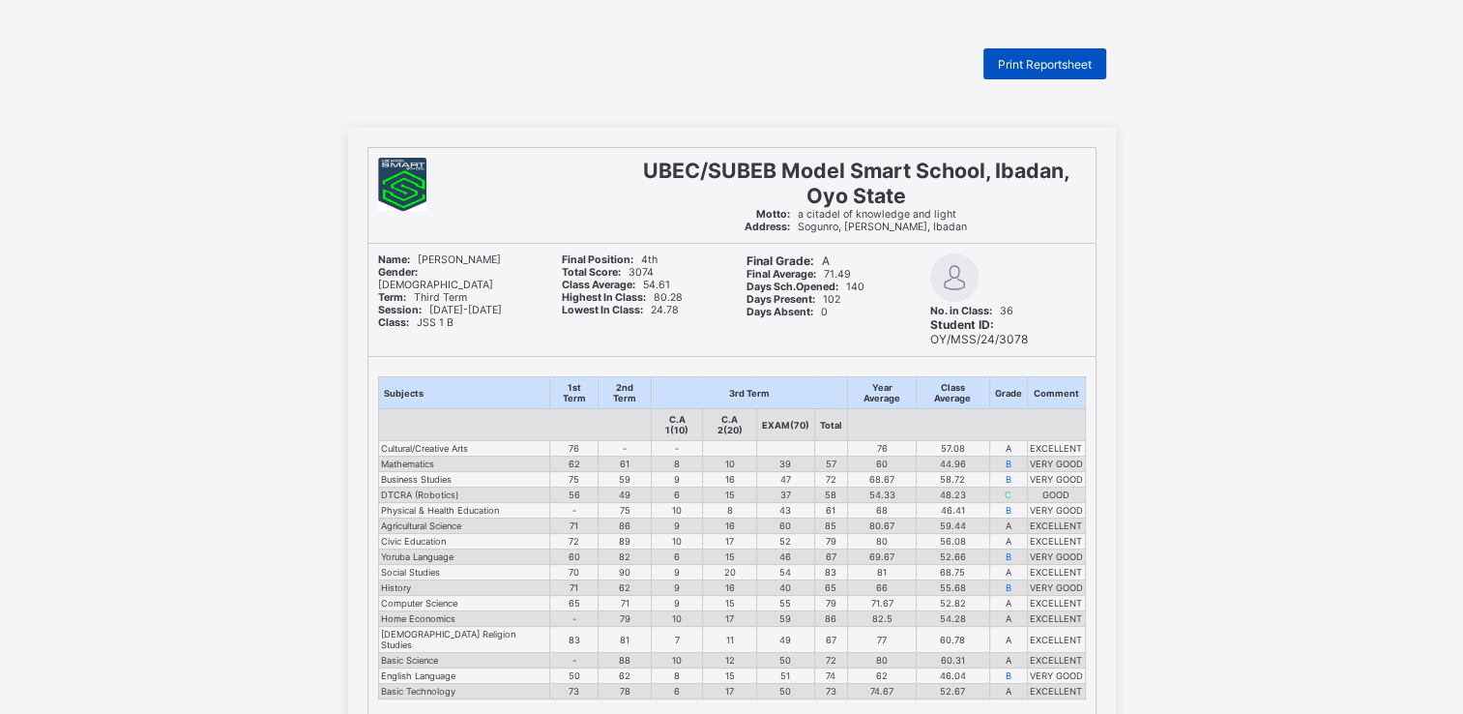
click at [1051, 58] on span "Print Reportsheet" at bounding box center [1045, 64] width 94 height 15
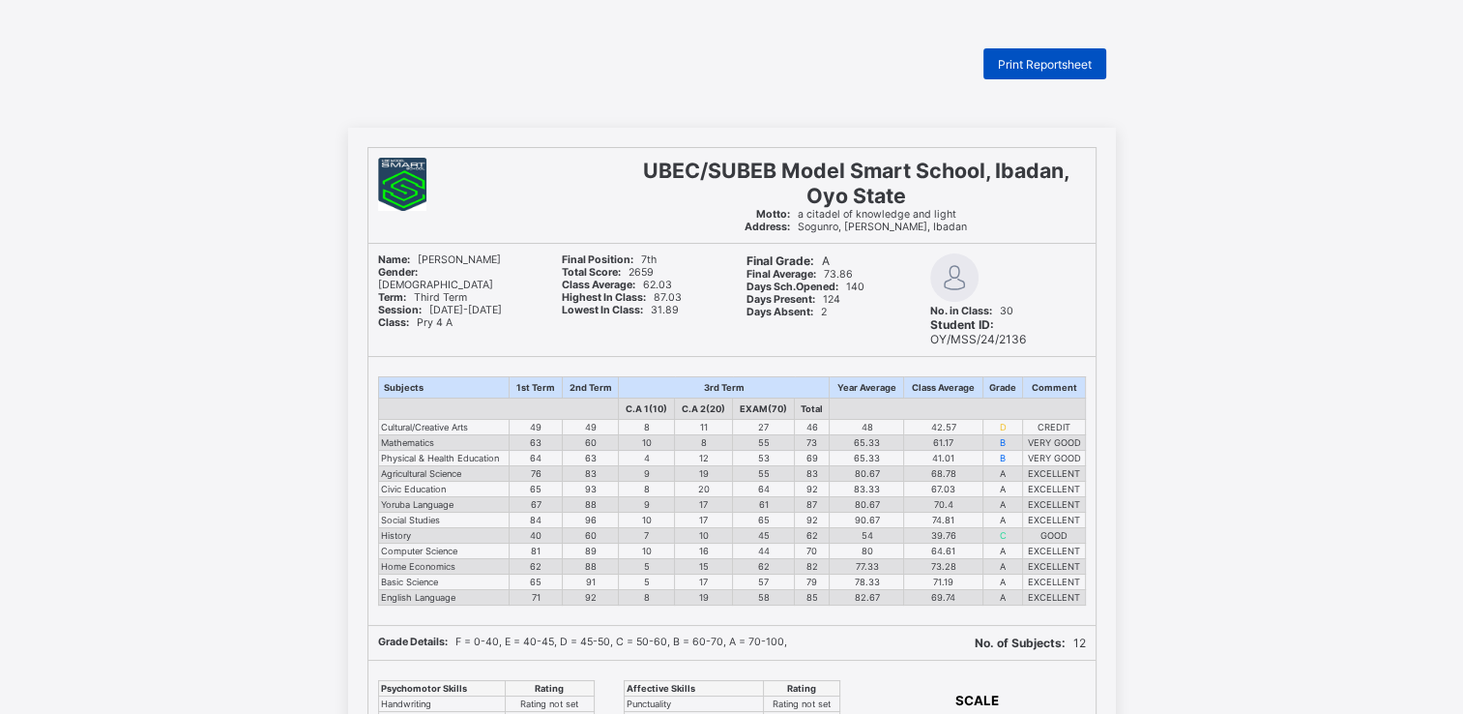
click at [1075, 51] on div "Print Reportsheet" at bounding box center [1044, 63] width 123 height 31
